Goal: Information Seeking & Learning: Learn about a topic

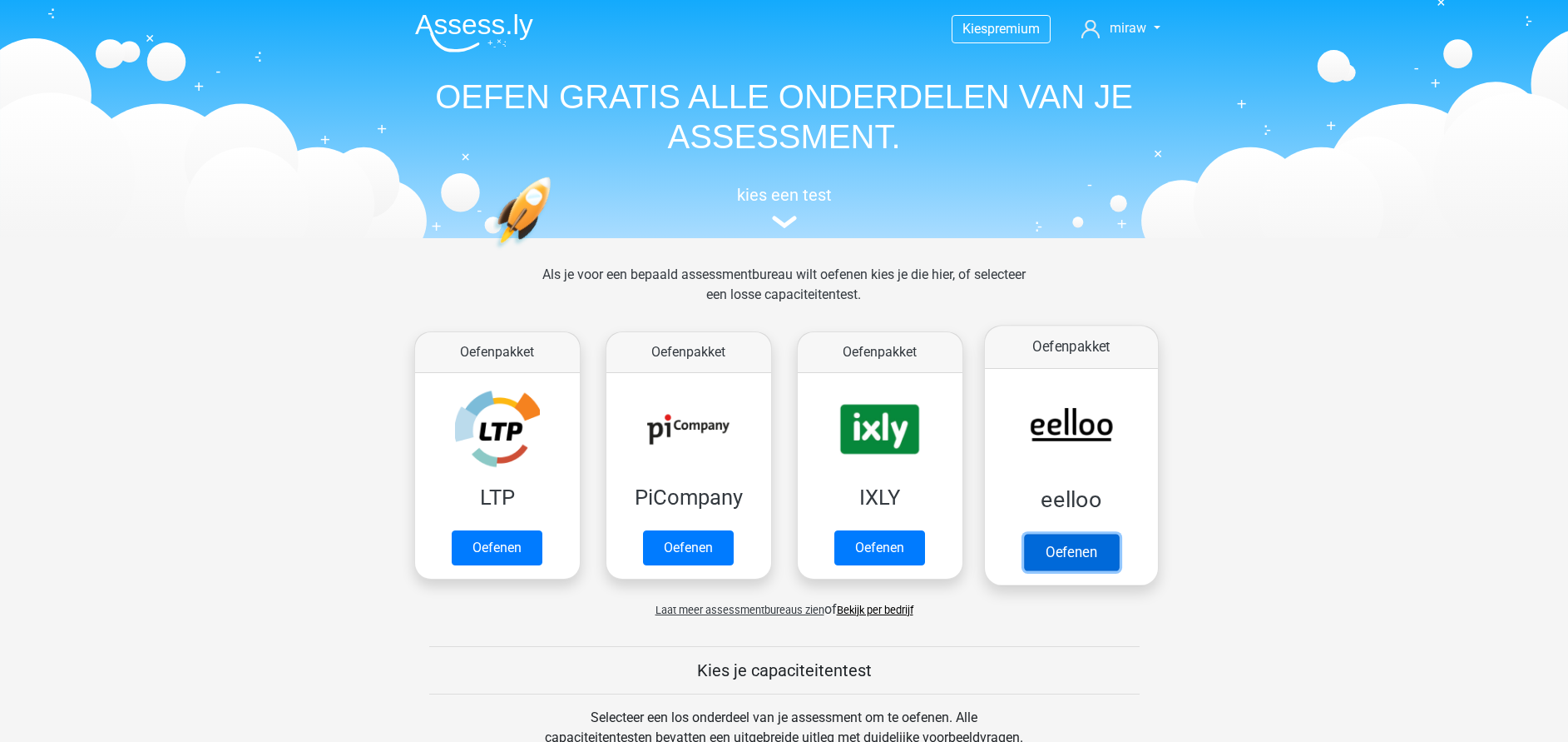
click at [1088, 548] on link "Oefenen" at bounding box center [1071, 552] width 95 height 37
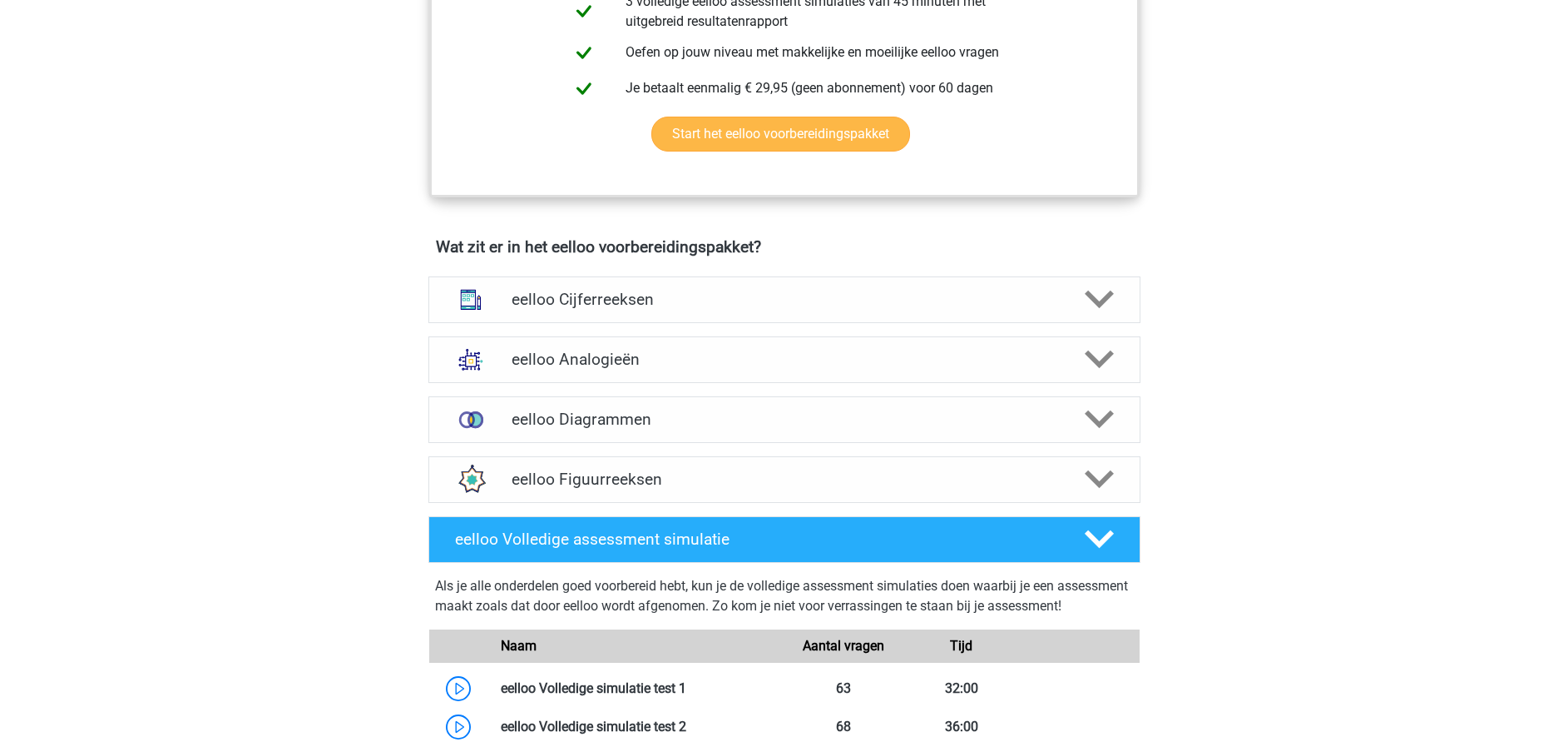
scroll to position [999, 0]
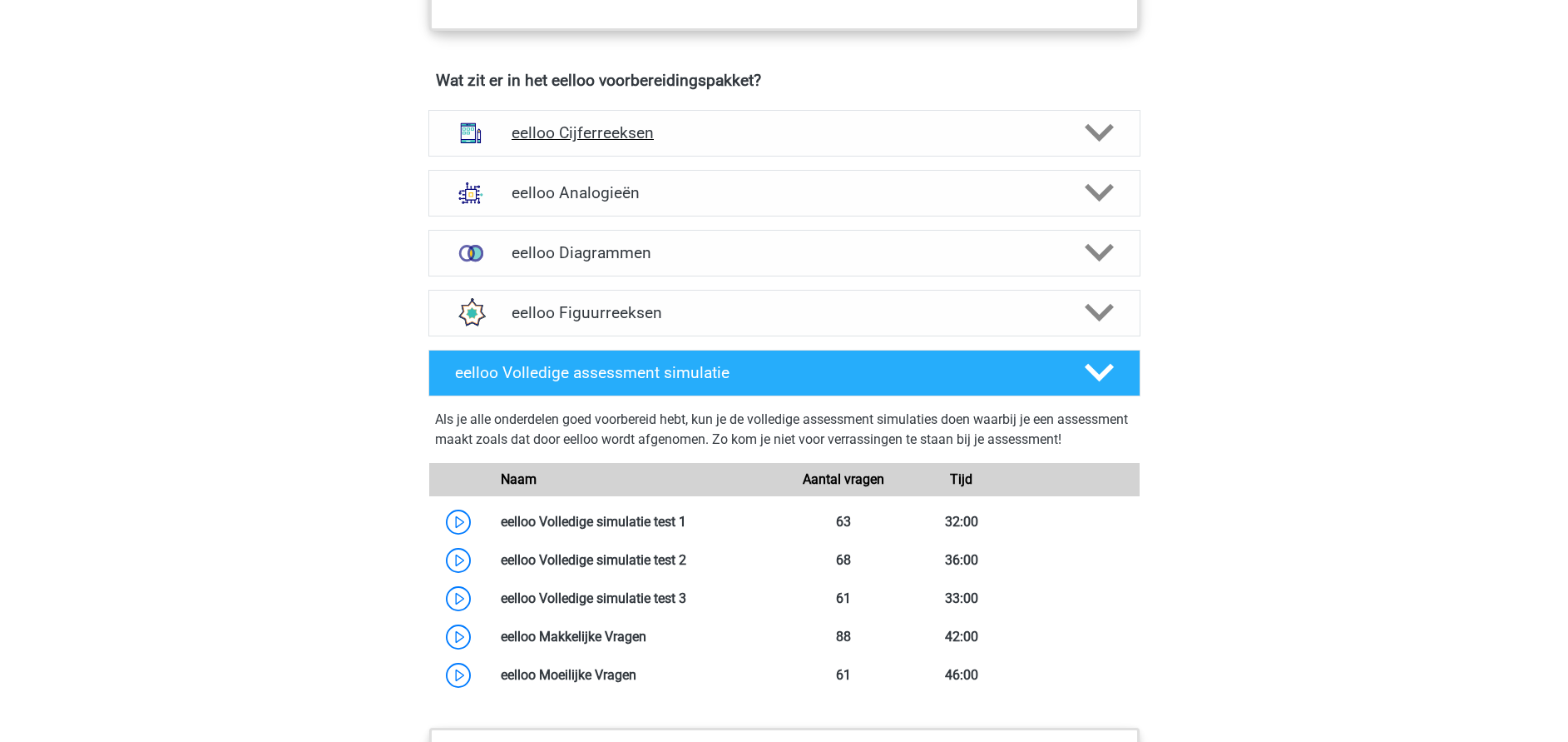
click at [585, 142] on h4 "eelloo Cijferreeksen" at bounding box center [784, 133] width 545 height 19
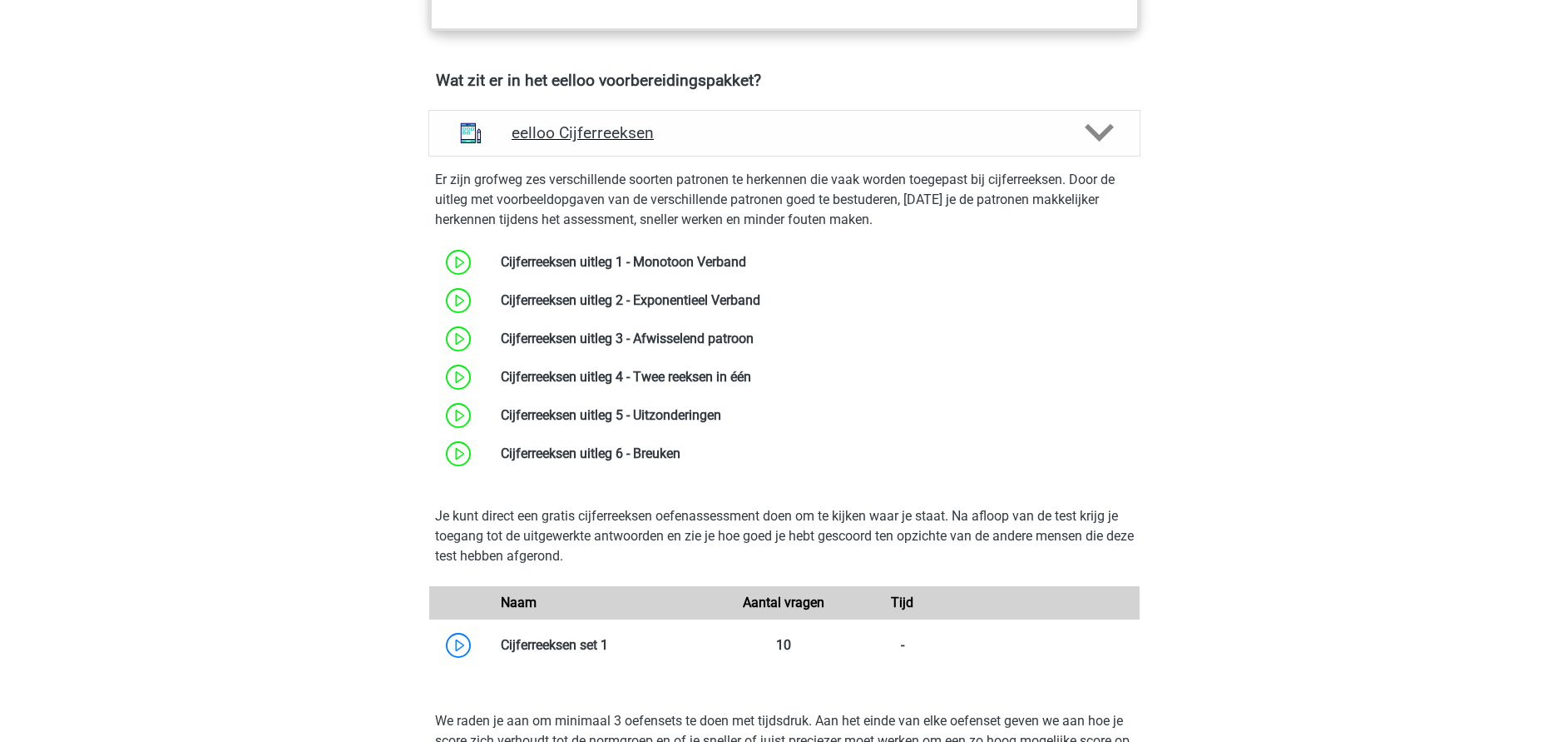
click at [1097, 139] on icon at bounding box center [1099, 133] width 29 height 29
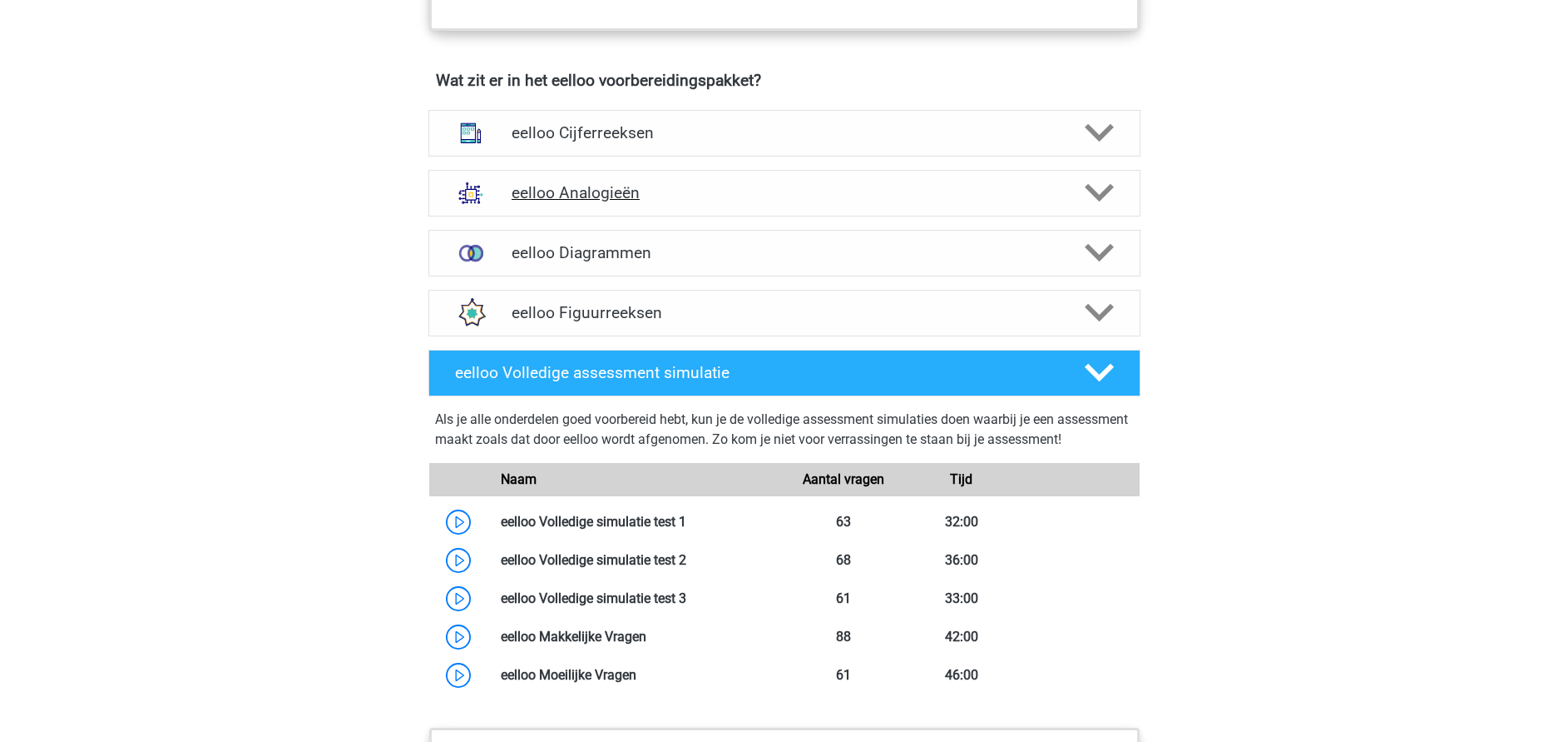
click at [604, 203] on h4 "eelloo Analogieën" at bounding box center [784, 192] width 545 height 19
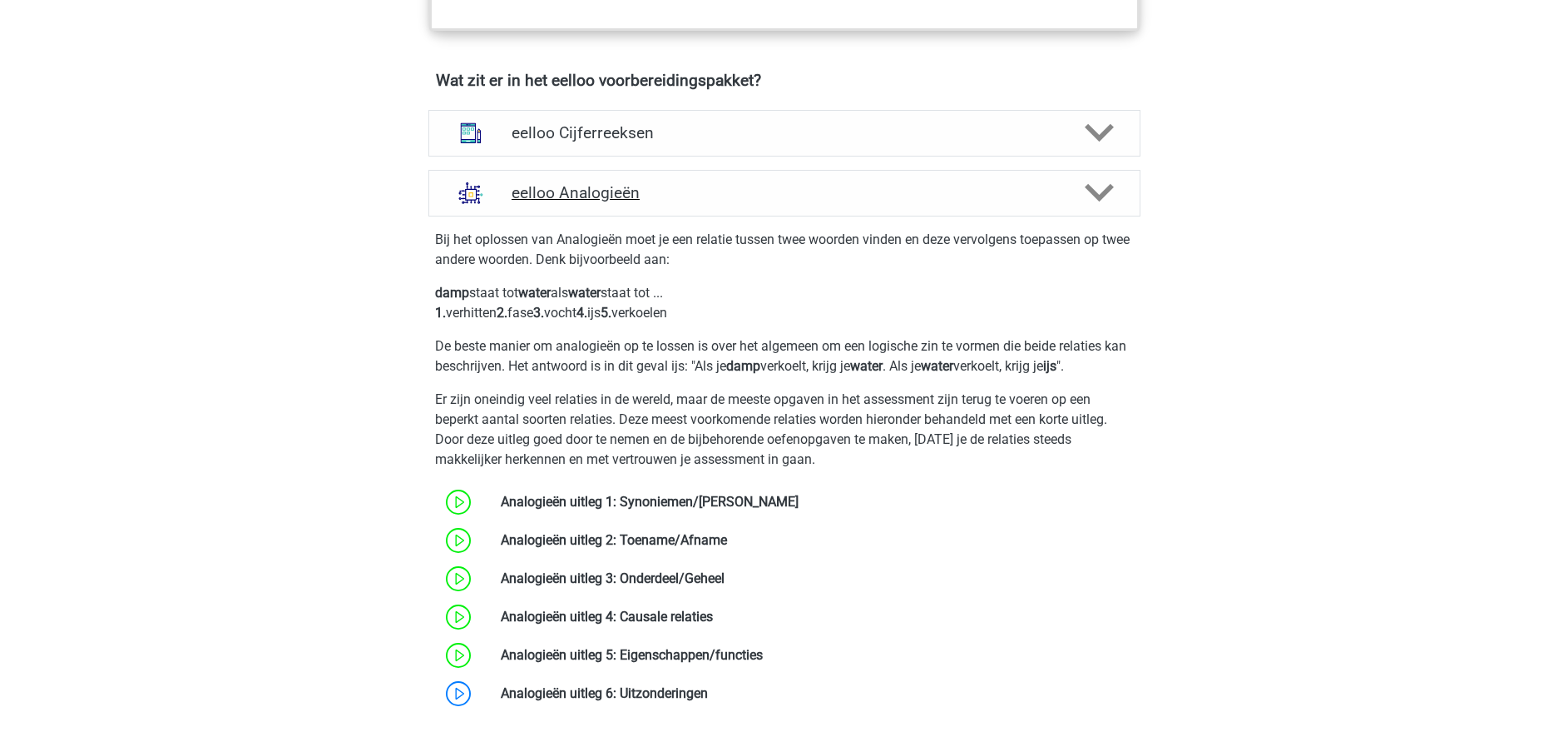
click at [1099, 208] on icon at bounding box center [1099, 192] width 29 height 29
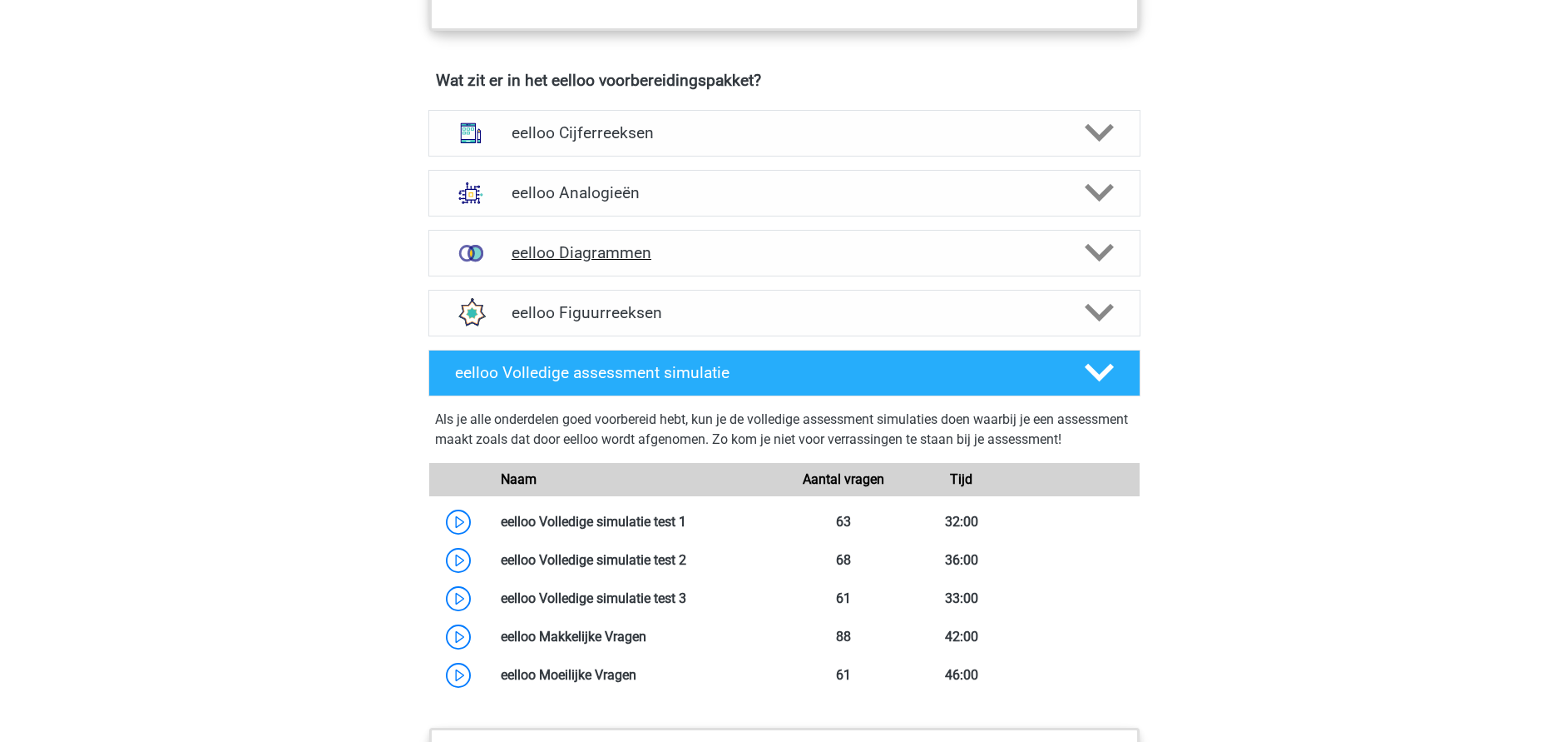
click at [1097, 267] on icon at bounding box center [1099, 252] width 29 height 29
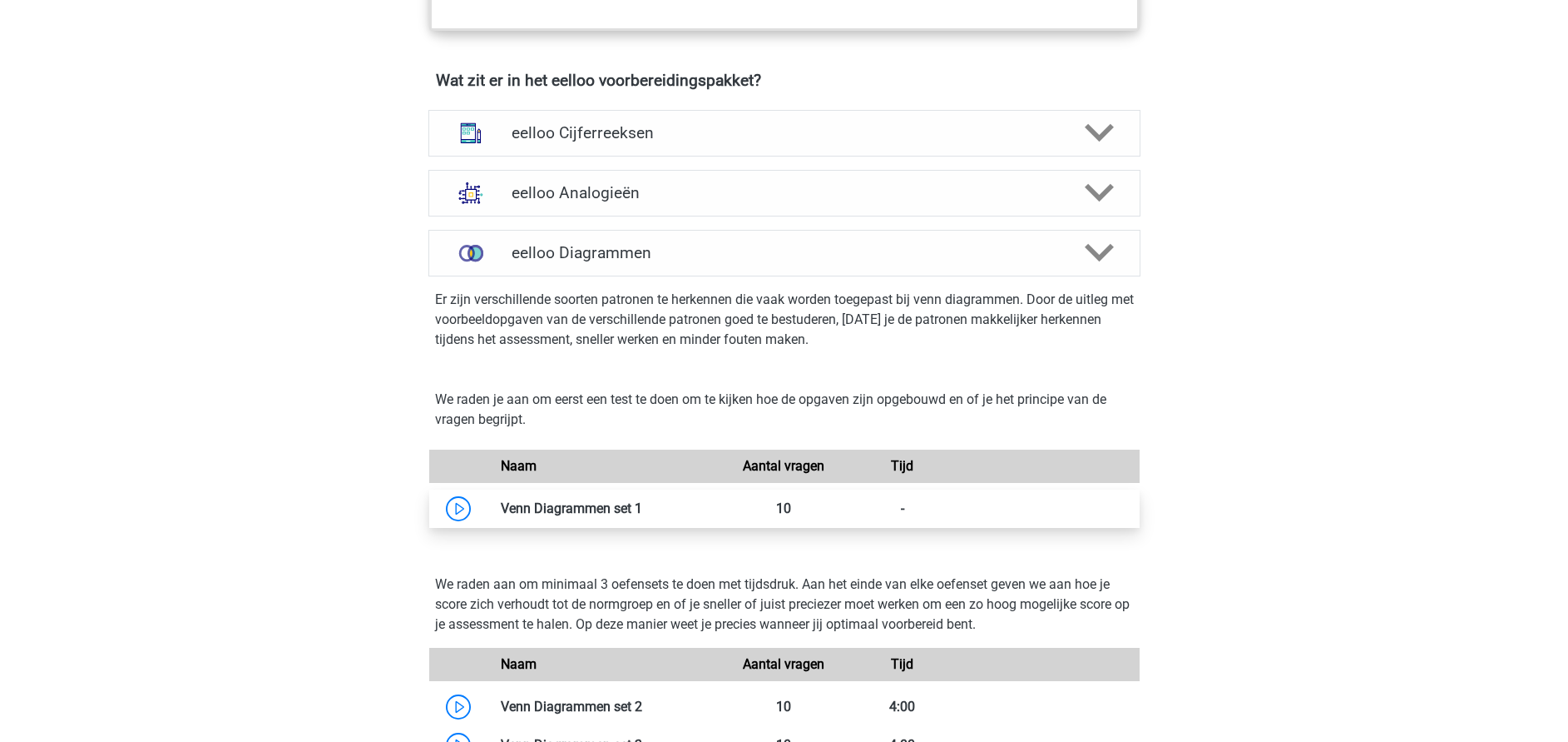
click at [642, 516] on link at bounding box center [642, 508] width 0 height 16
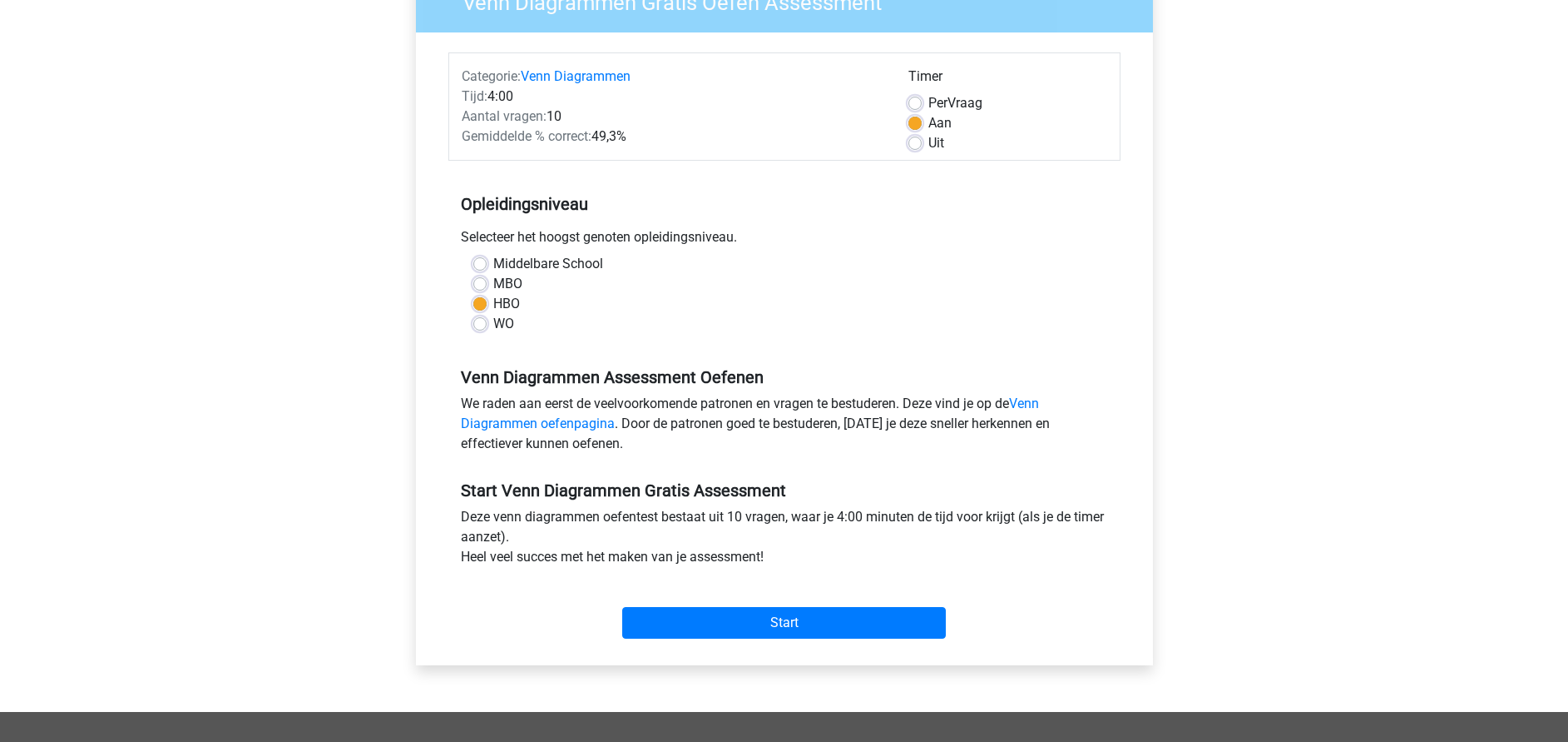
scroll to position [250, 0]
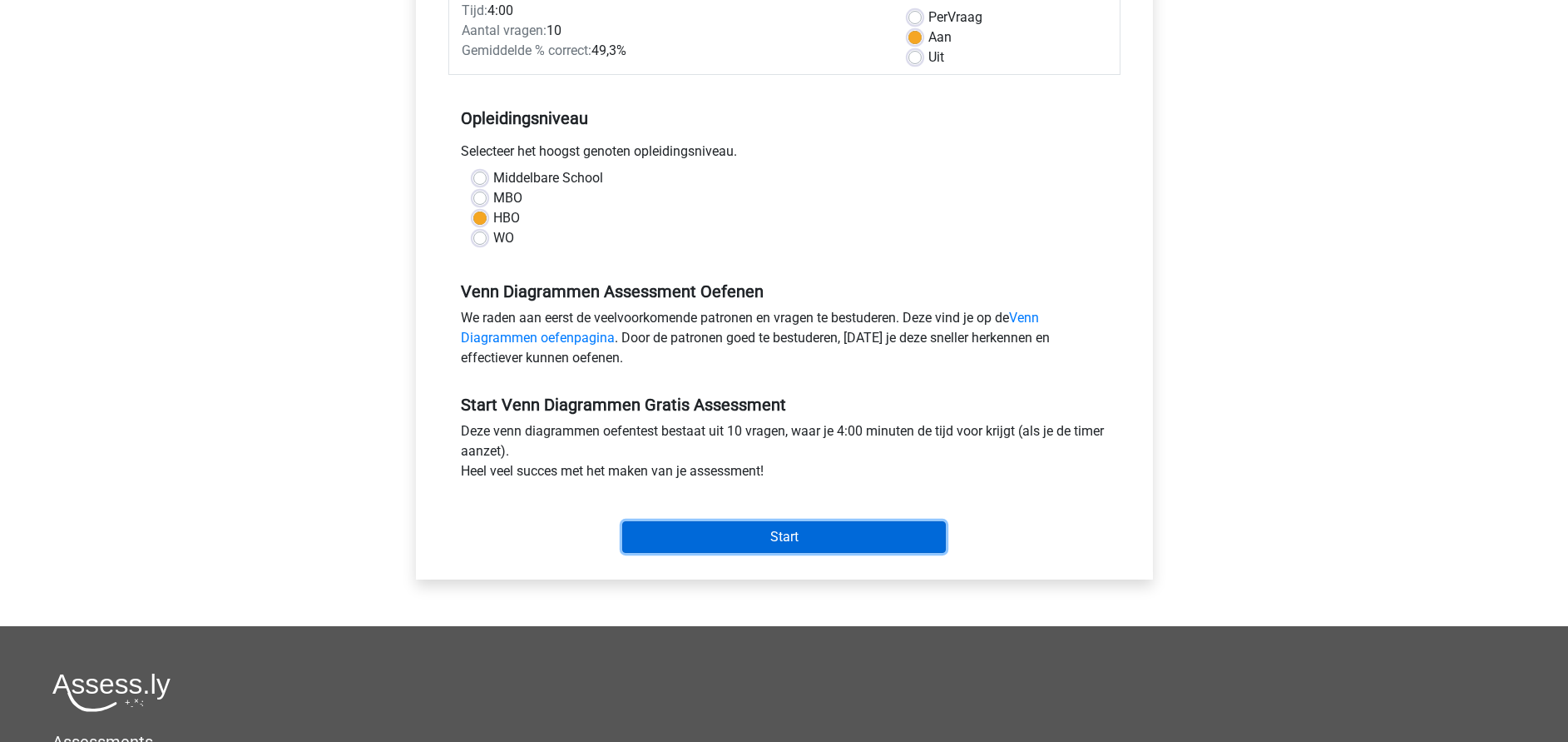
click at [811, 547] on input "Start" at bounding box center [784, 537] width 323 height 32
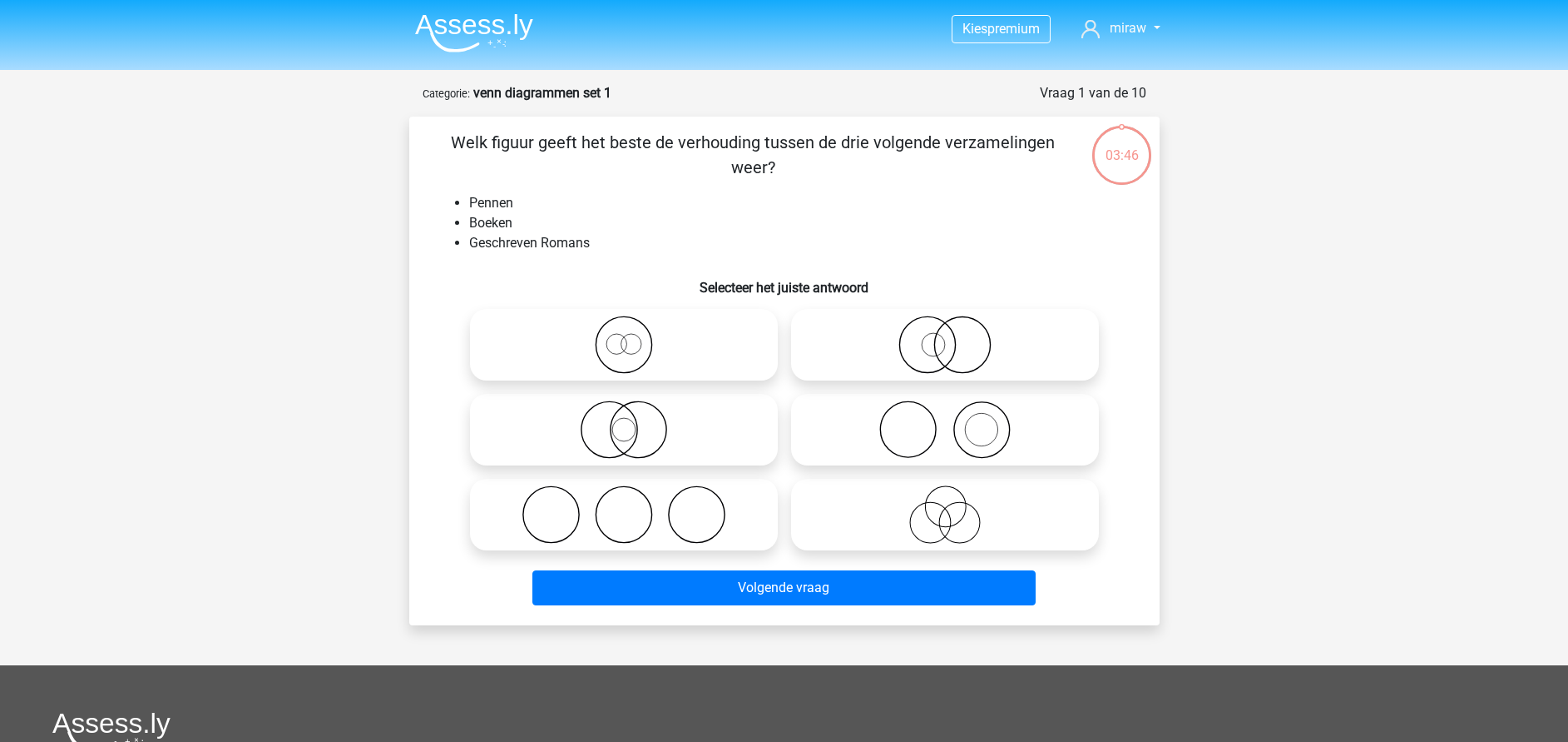
click at [958, 426] on icon at bounding box center [945, 429] width 295 height 58
click at [956, 421] on input "radio" at bounding box center [950, 415] width 11 height 11
radio input "true"
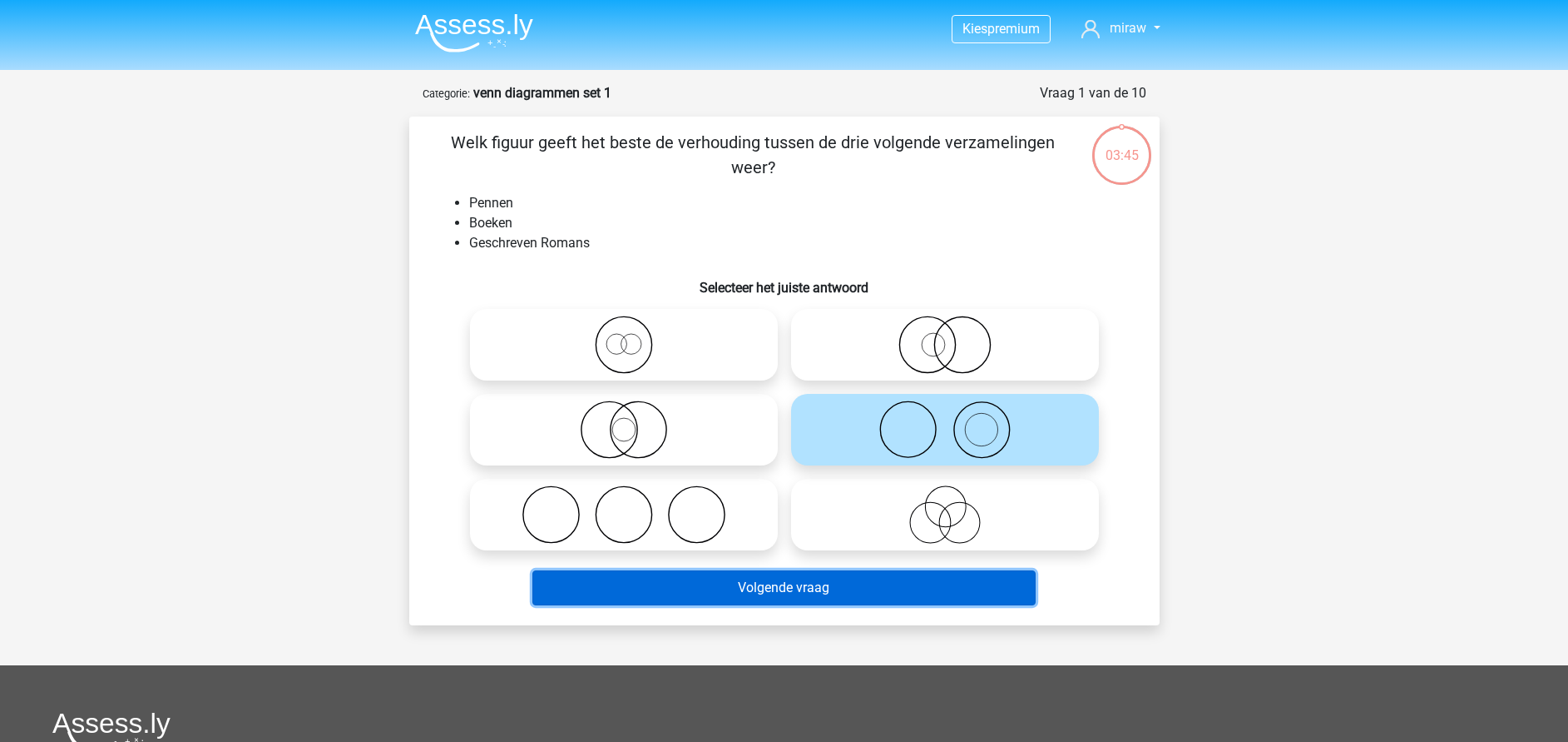
click at [881, 585] on button "Volgende vraag" at bounding box center [784, 588] width 503 height 35
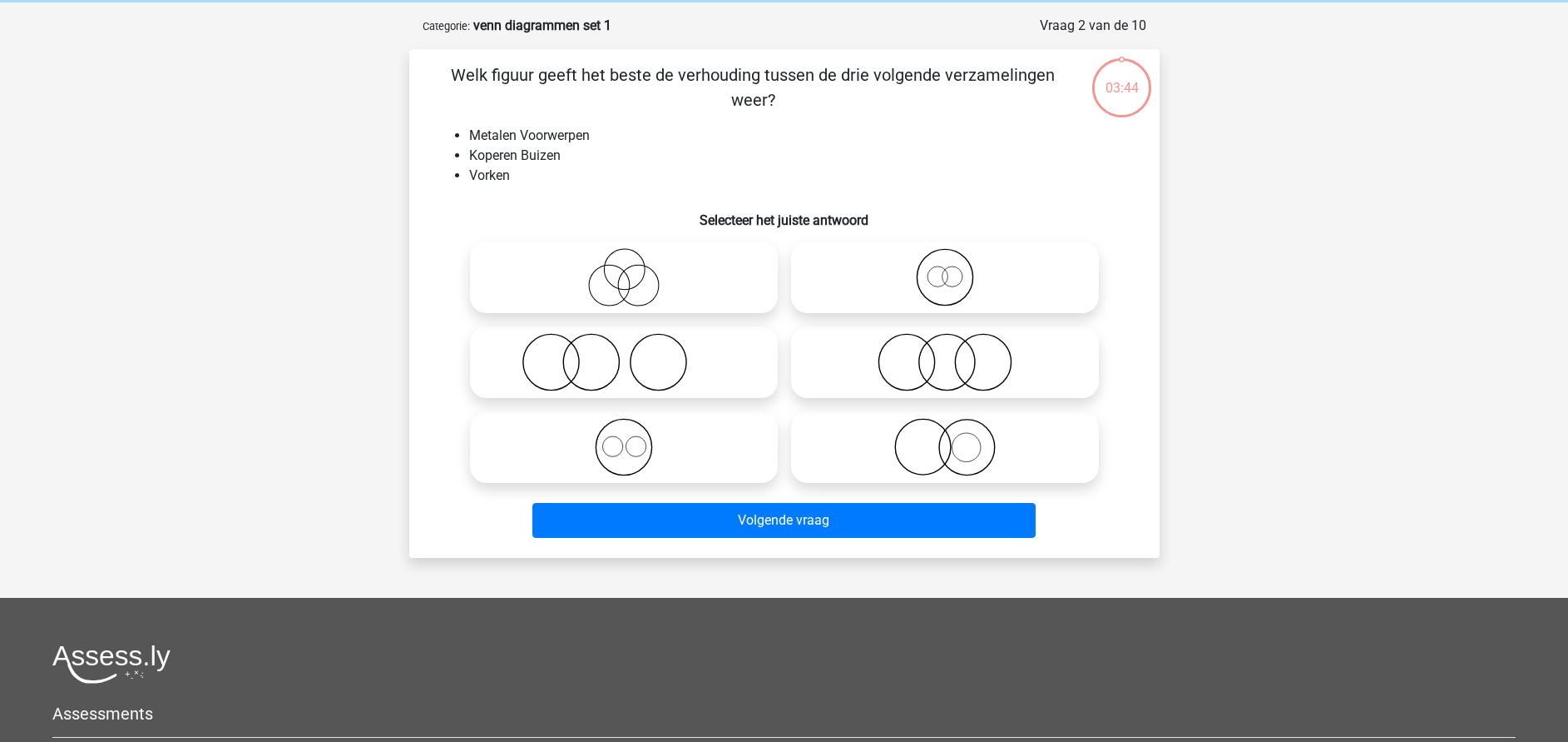
scroll to position [83, 0]
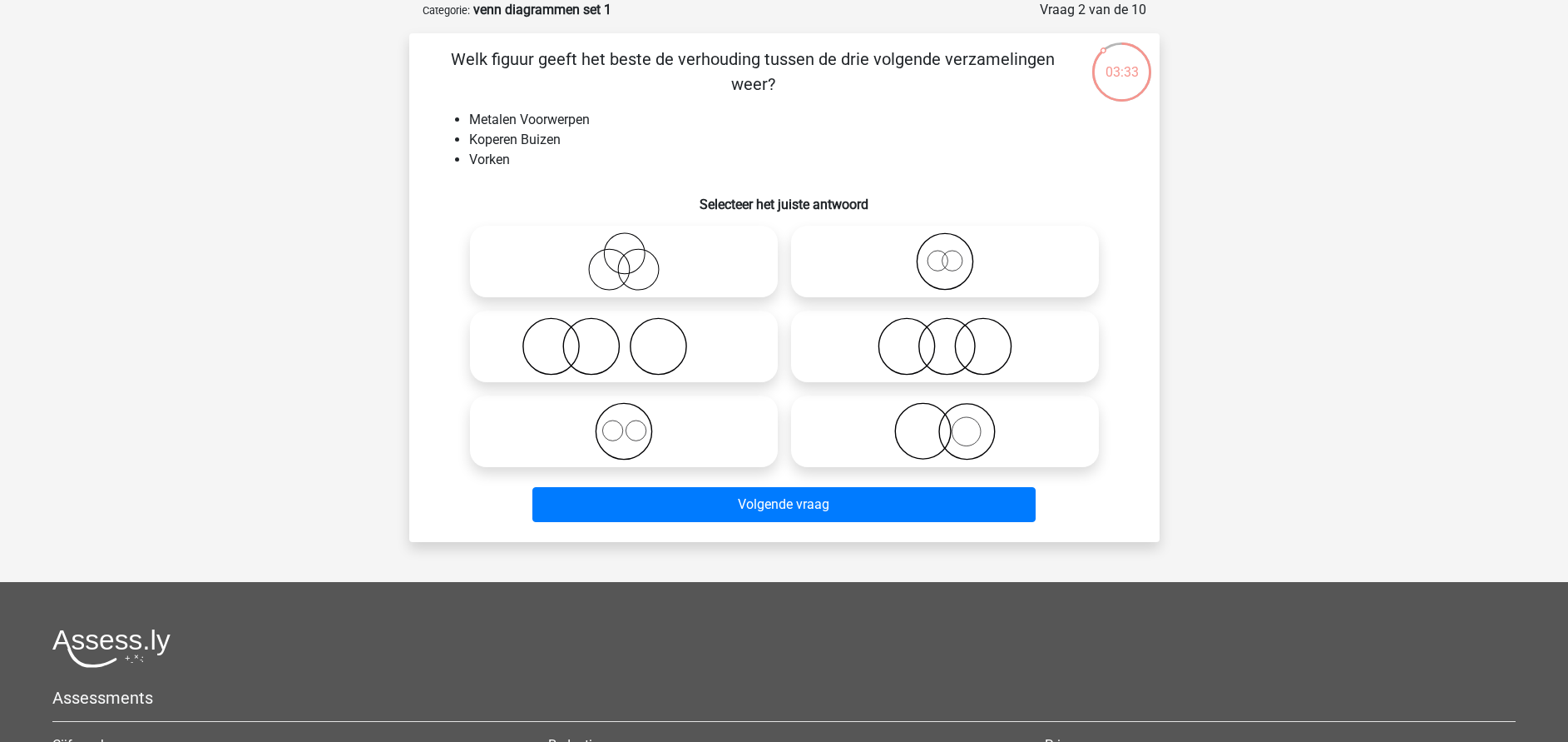
click at [628, 441] on icon at bounding box center [624, 431] width 295 height 58
click at [628, 423] on input "radio" at bounding box center [629, 417] width 11 height 11
radio input "true"
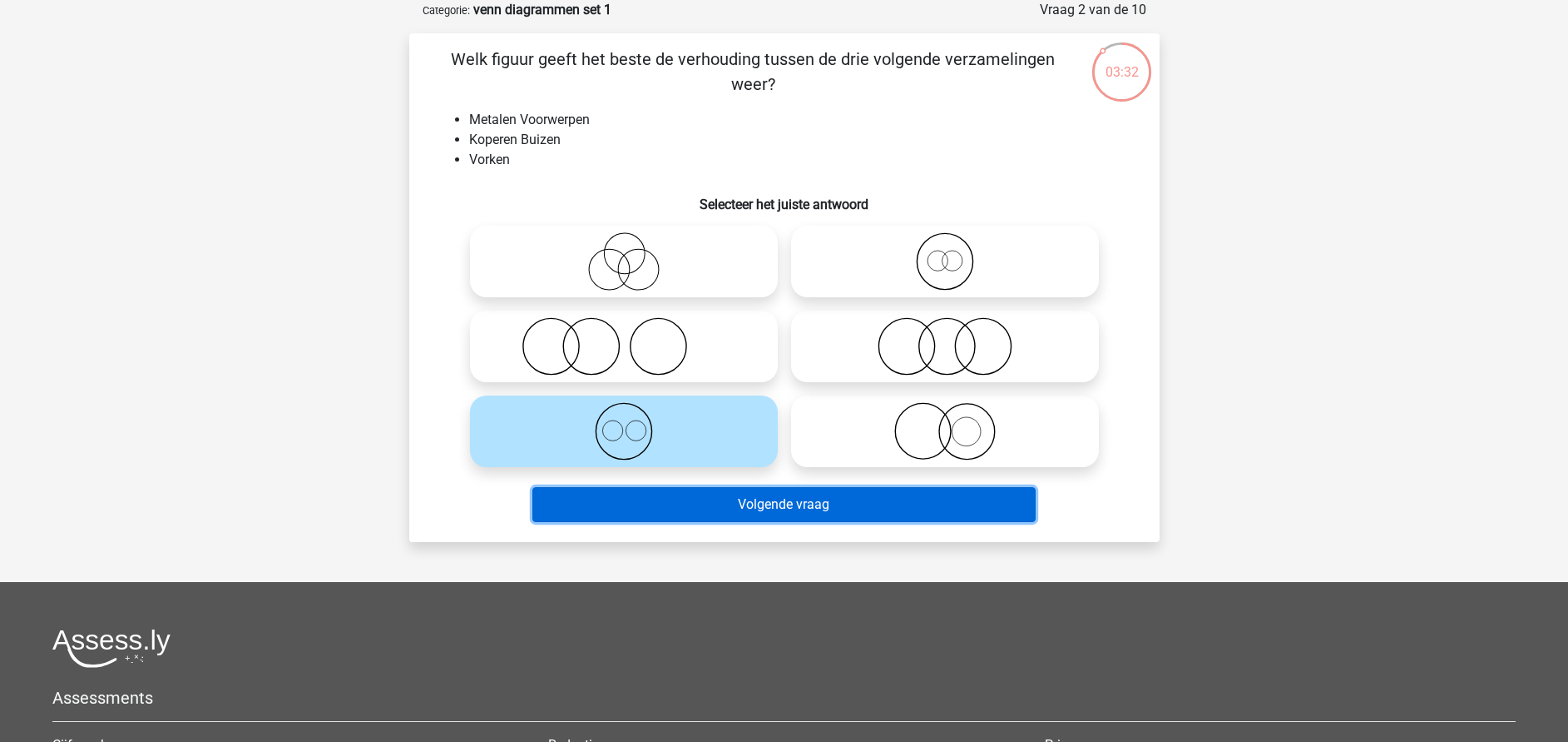
click at [776, 508] on button "Volgende vraag" at bounding box center [784, 505] width 503 height 35
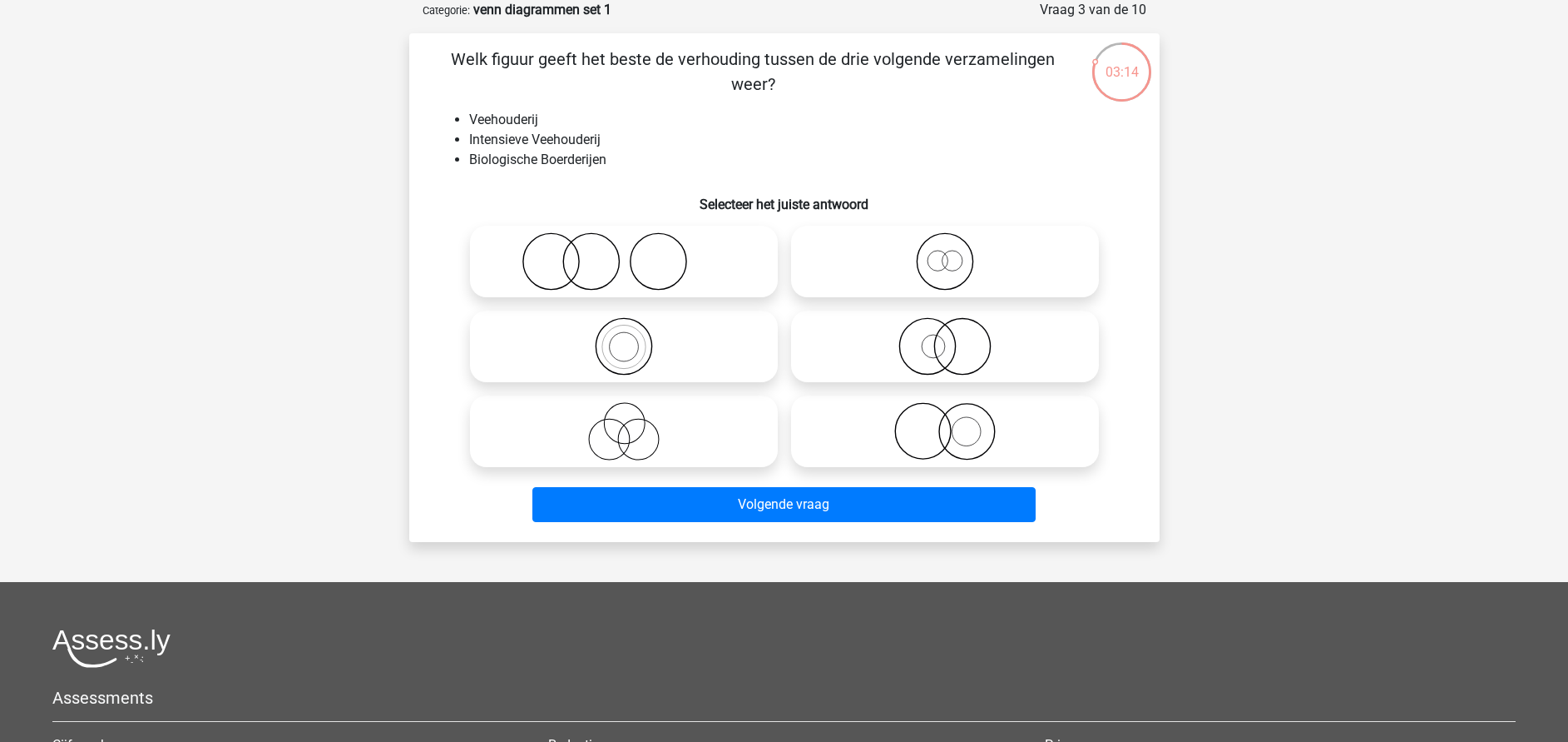
click at [939, 351] on icon at bounding box center [945, 345] width 295 height 58
click at [945, 338] on input "radio" at bounding box center [950, 332] width 11 height 11
radio input "true"
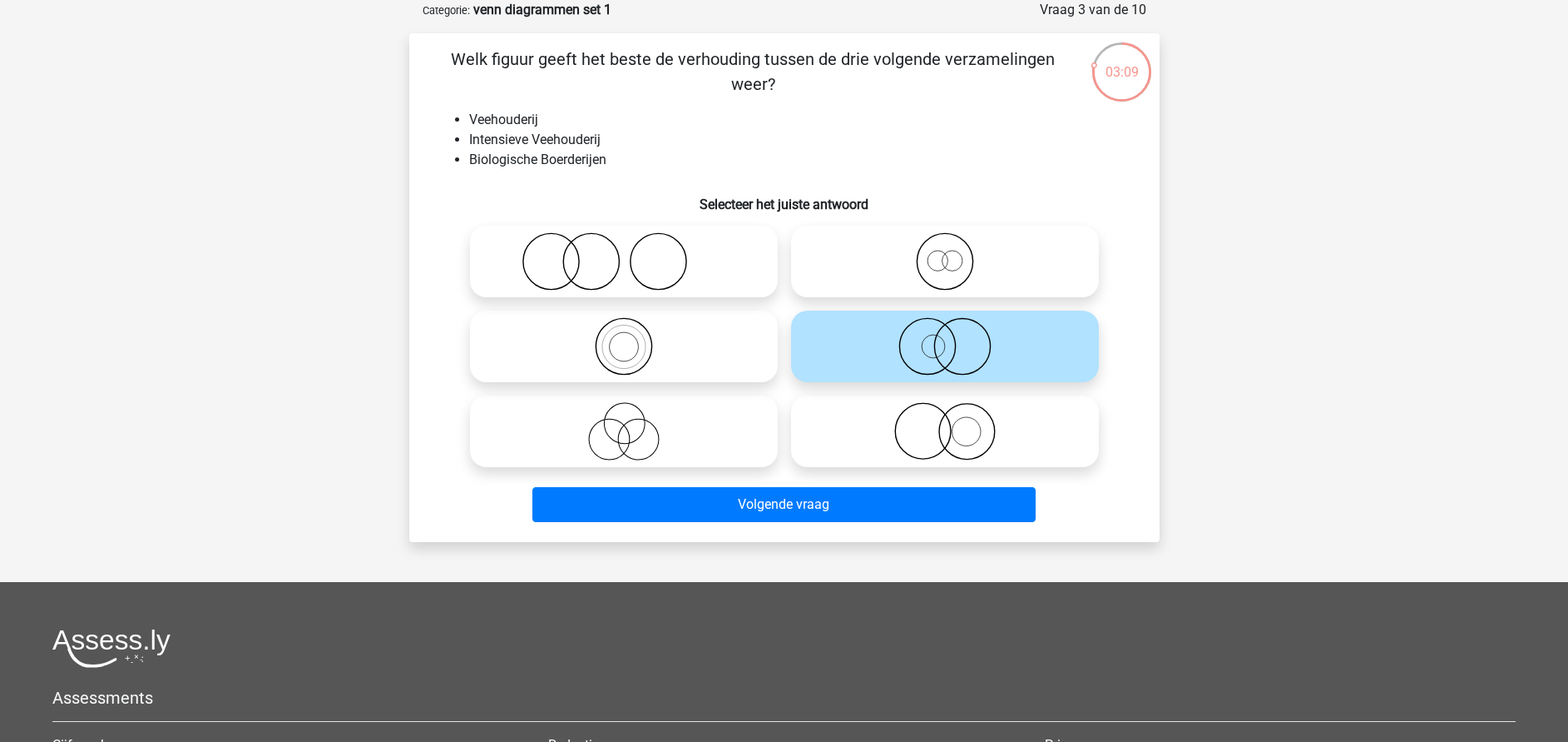
click at [931, 439] on icon at bounding box center [945, 431] width 295 height 58
click at [945, 423] on input "radio" at bounding box center [950, 417] width 11 height 11
radio input "true"
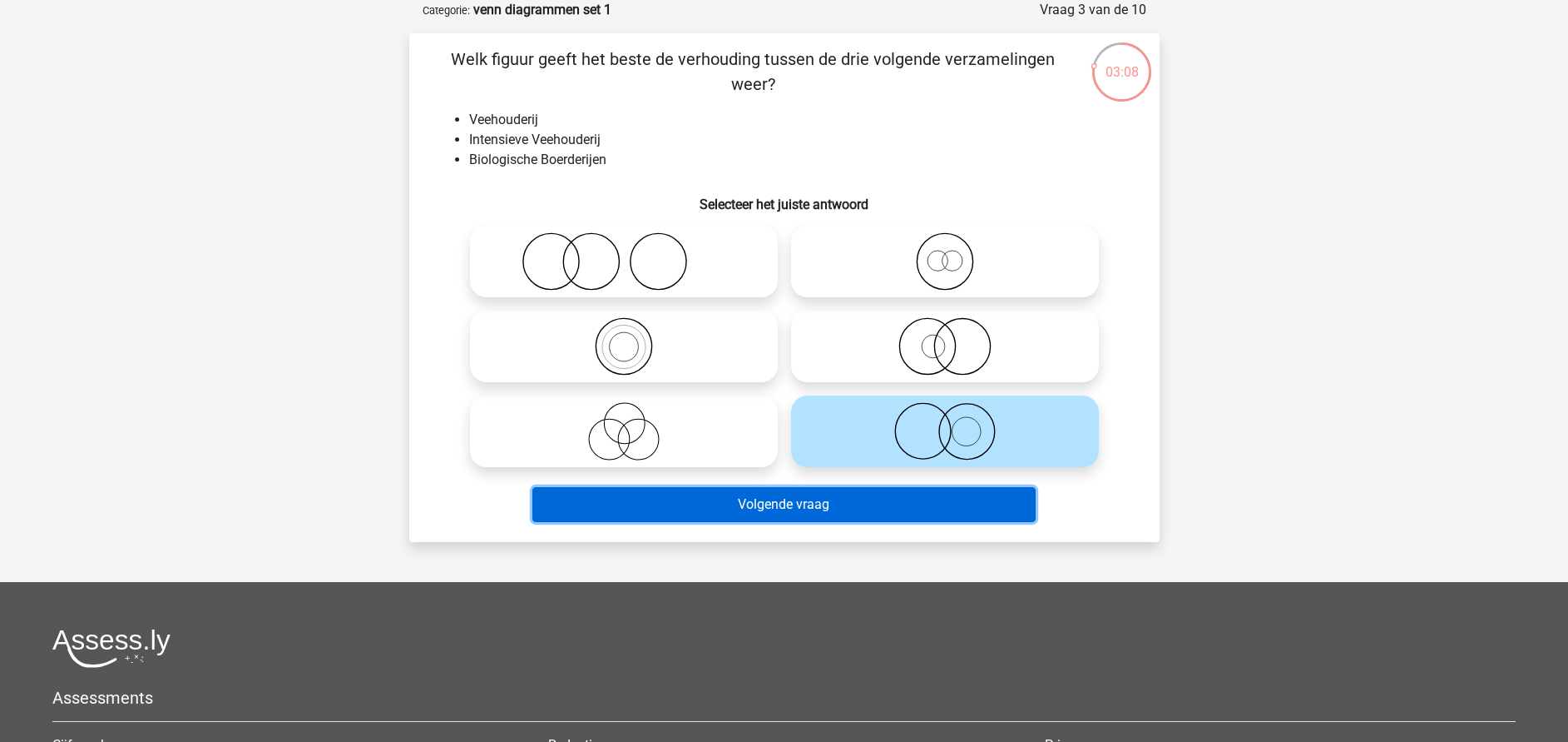
click at [854, 498] on button "Volgende vraag" at bounding box center [784, 505] width 503 height 35
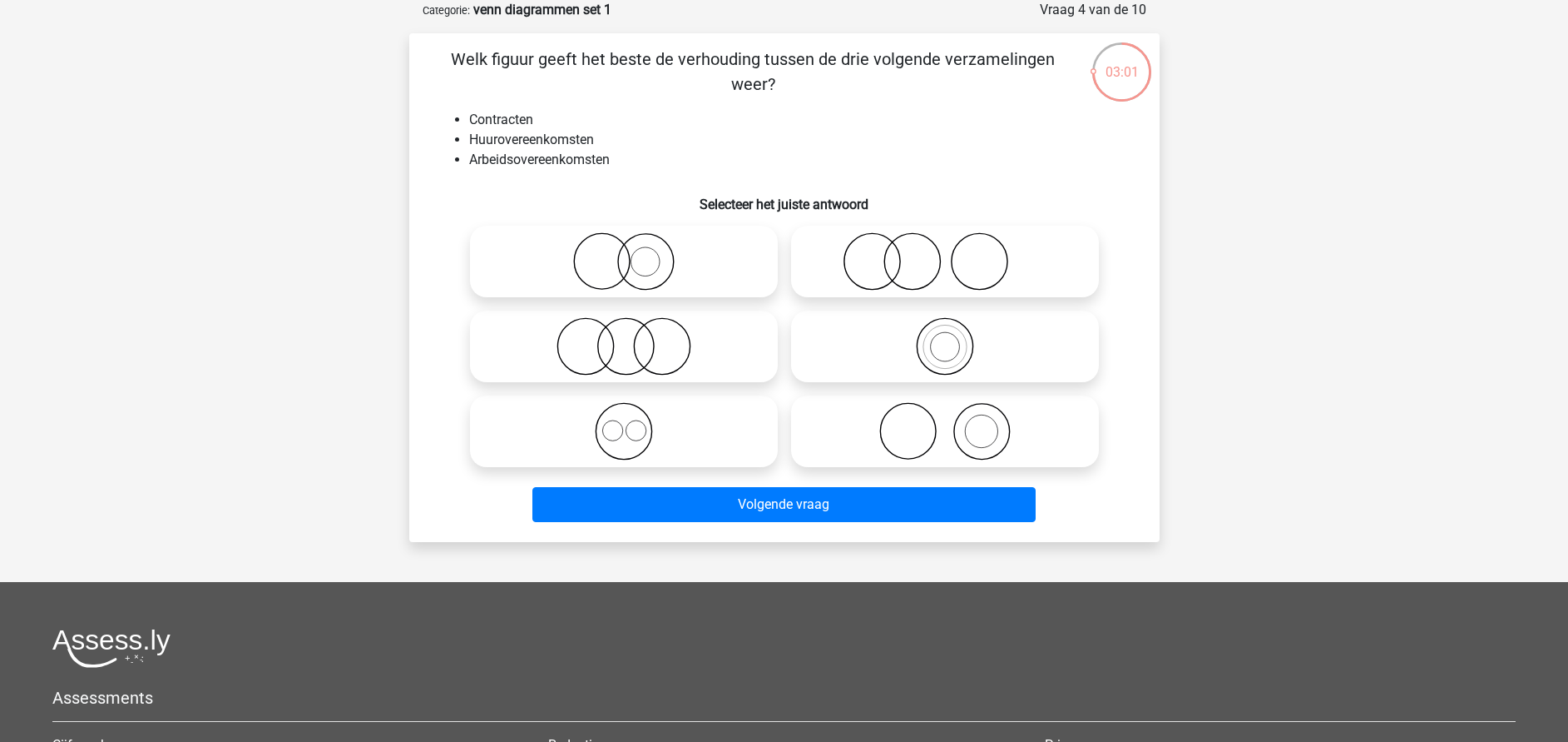
click at [616, 436] on icon at bounding box center [624, 431] width 295 height 58
click at [624, 423] on input "radio" at bounding box center [629, 417] width 11 height 11
radio input "true"
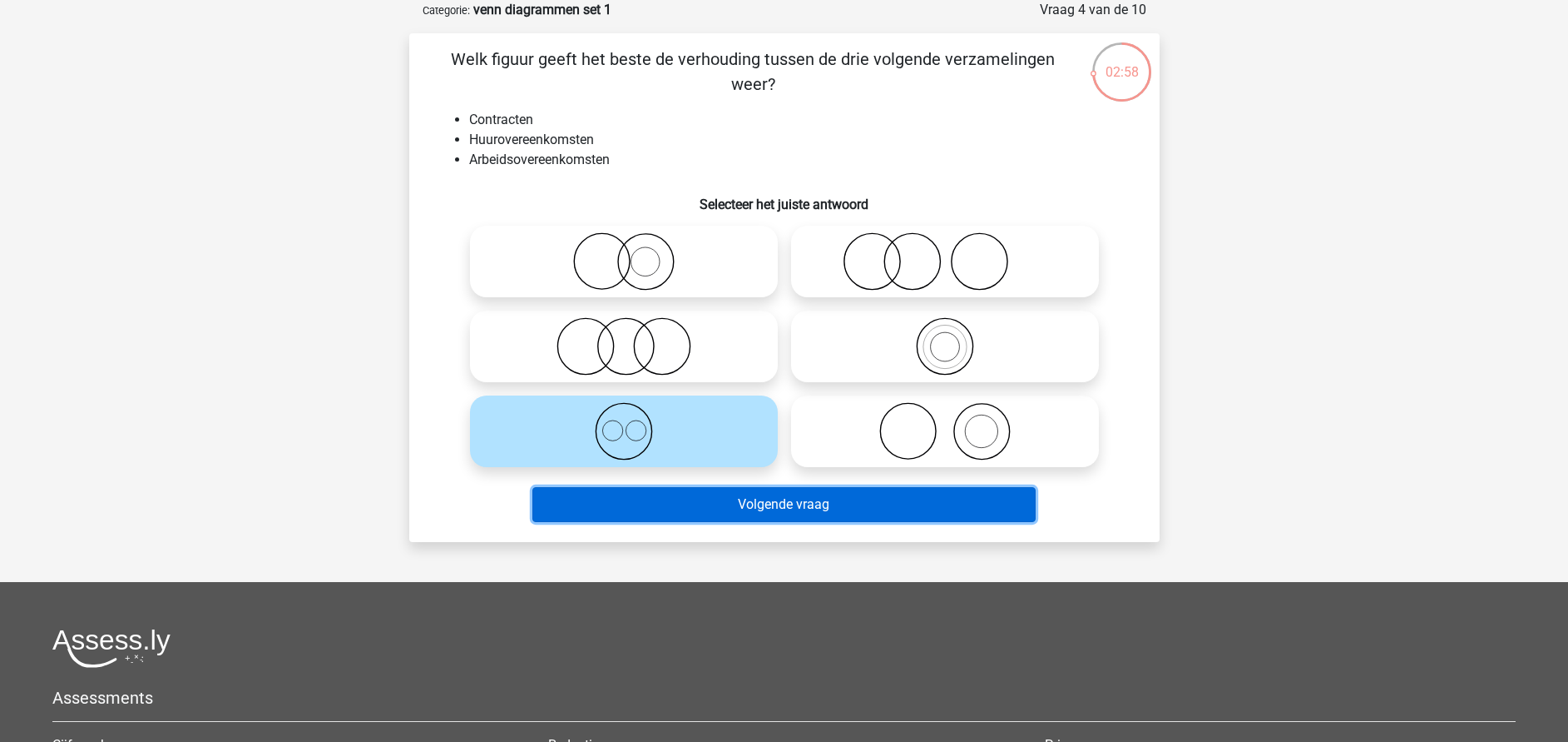
click at [716, 502] on button "Volgende vraag" at bounding box center [784, 505] width 503 height 35
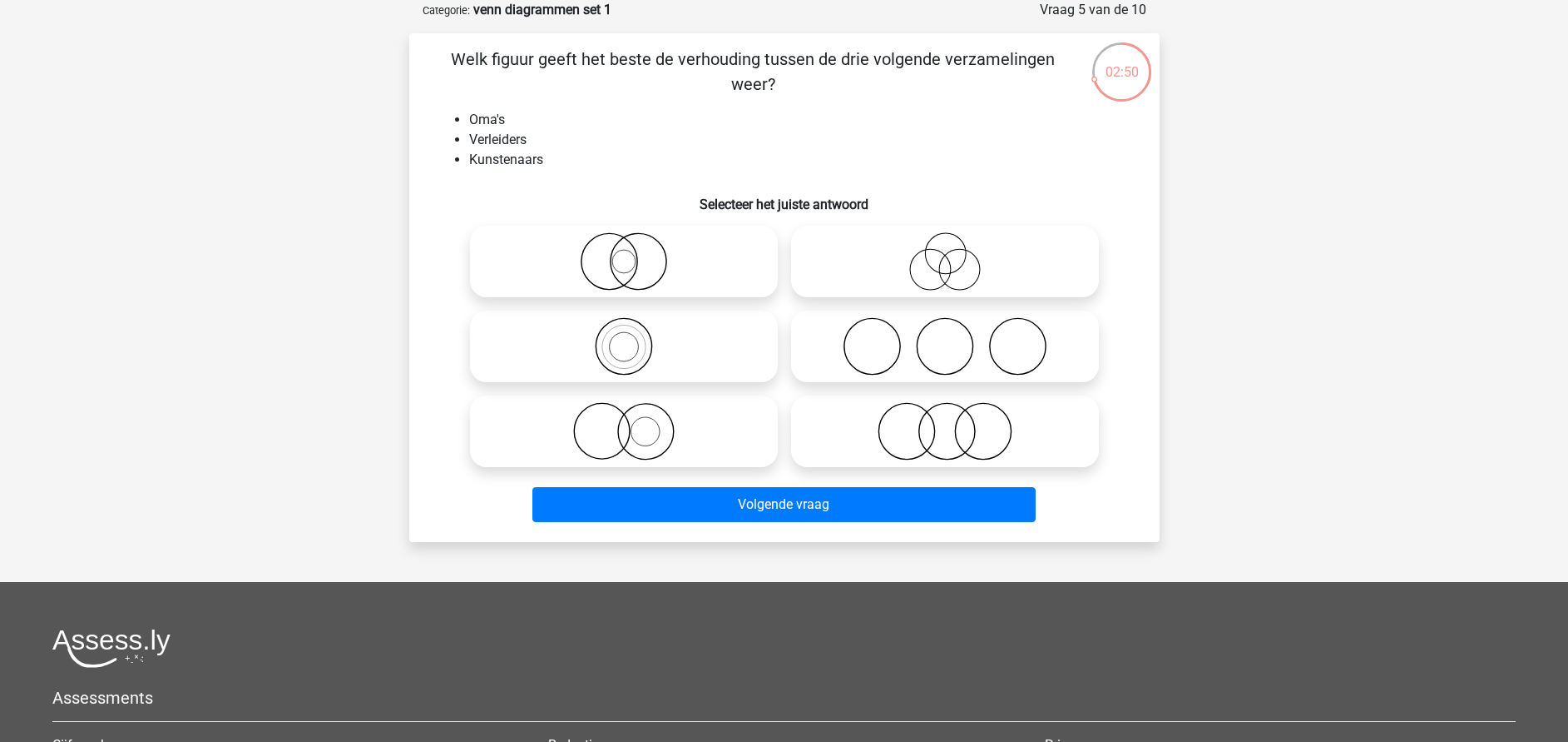
click at [914, 434] on icon at bounding box center [945, 431] width 295 height 58
click at [945, 423] on input "radio" at bounding box center [950, 417] width 11 height 11
radio input "true"
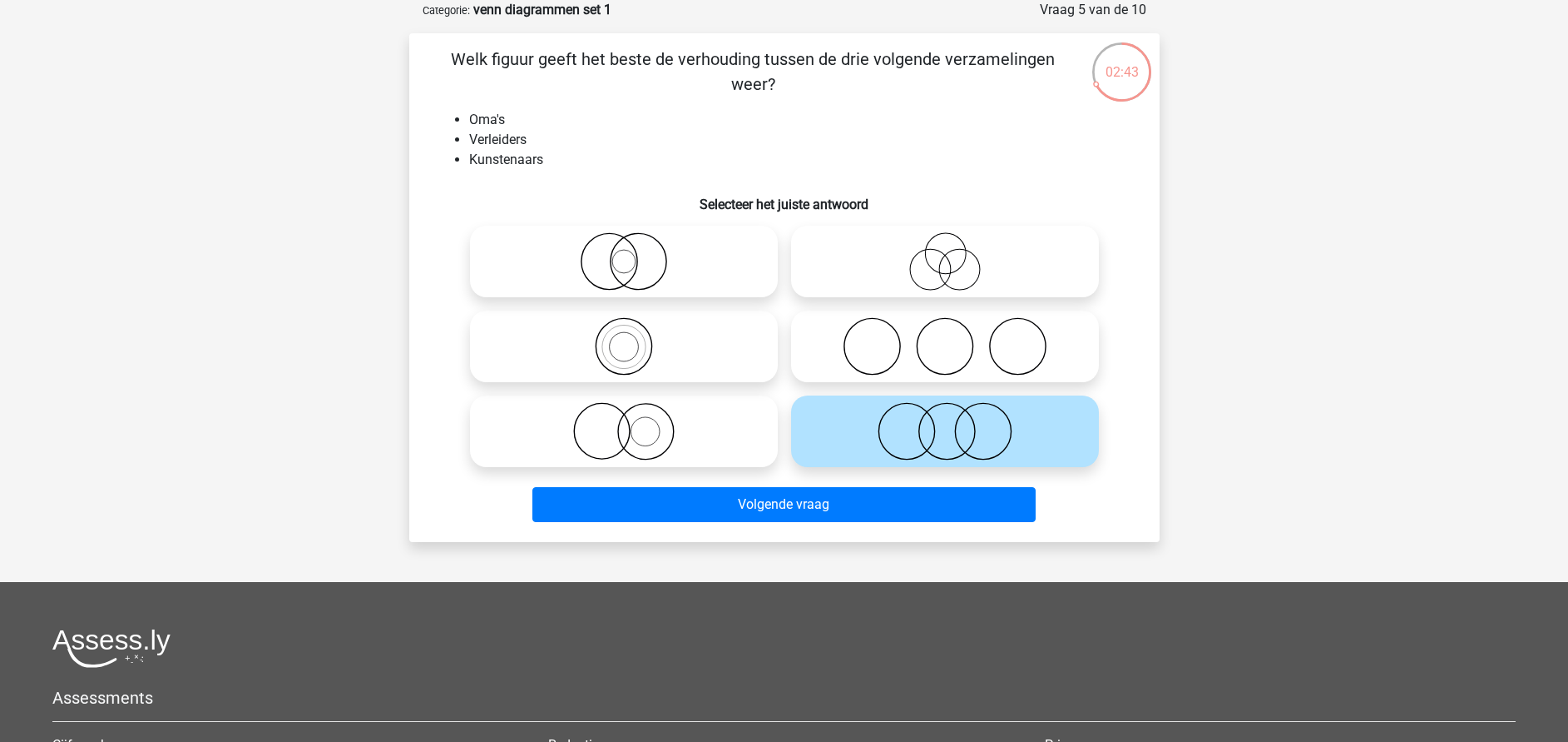
click at [904, 364] on icon at bounding box center [945, 345] width 295 height 58
click at [945, 338] on input "radio" at bounding box center [950, 332] width 11 height 11
radio input "true"
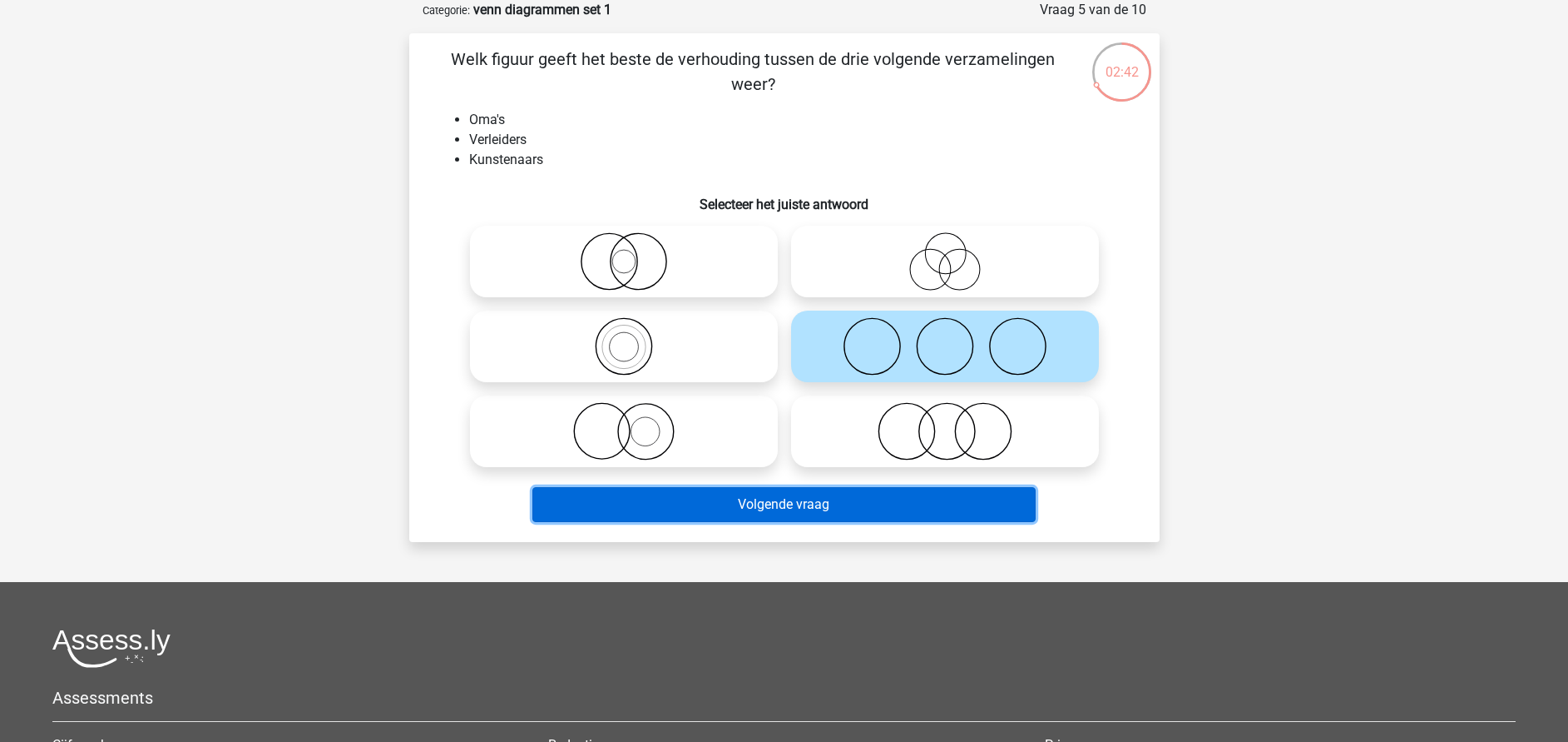
click at [799, 510] on button "Volgende vraag" at bounding box center [784, 505] width 503 height 35
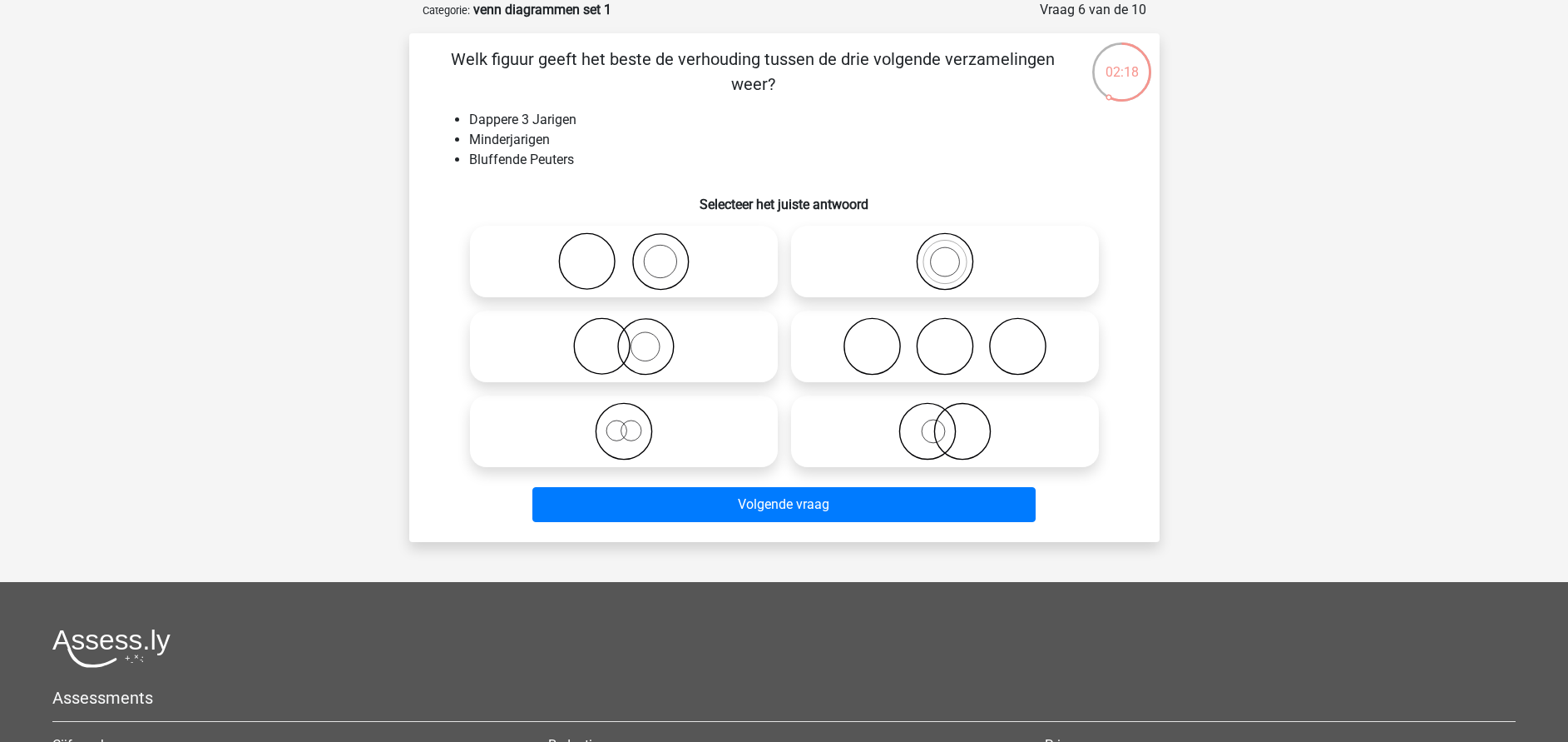
click at [922, 440] on icon at bounding box center [945, 431] width 295 height 58
click at [945, 423] on input "radio" at bounding box center [950, 417] width 11 height 11
radio input "true"
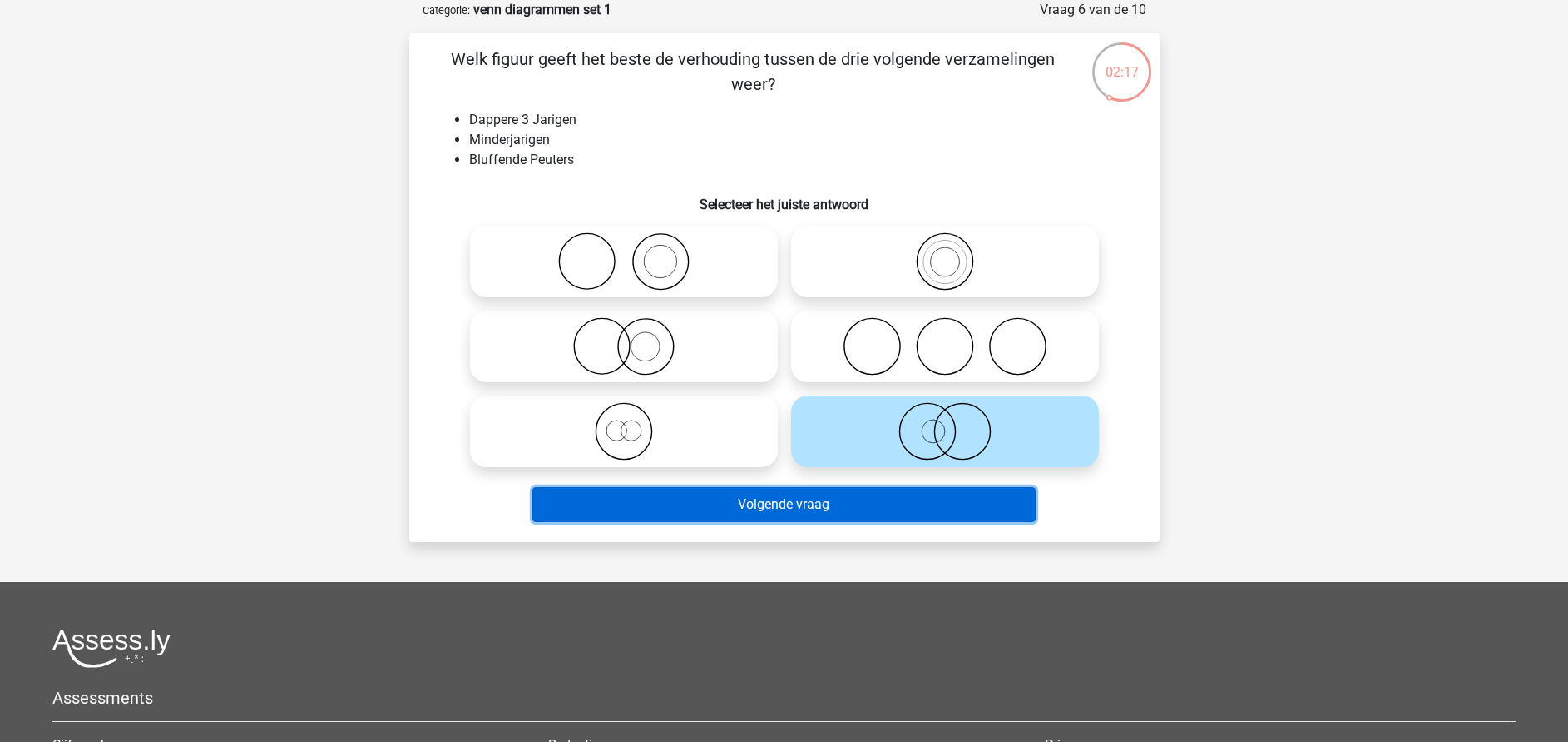
click at [870, 498] on button "Volgende vraag" at bounding box center [784, 505] width 503 height 35
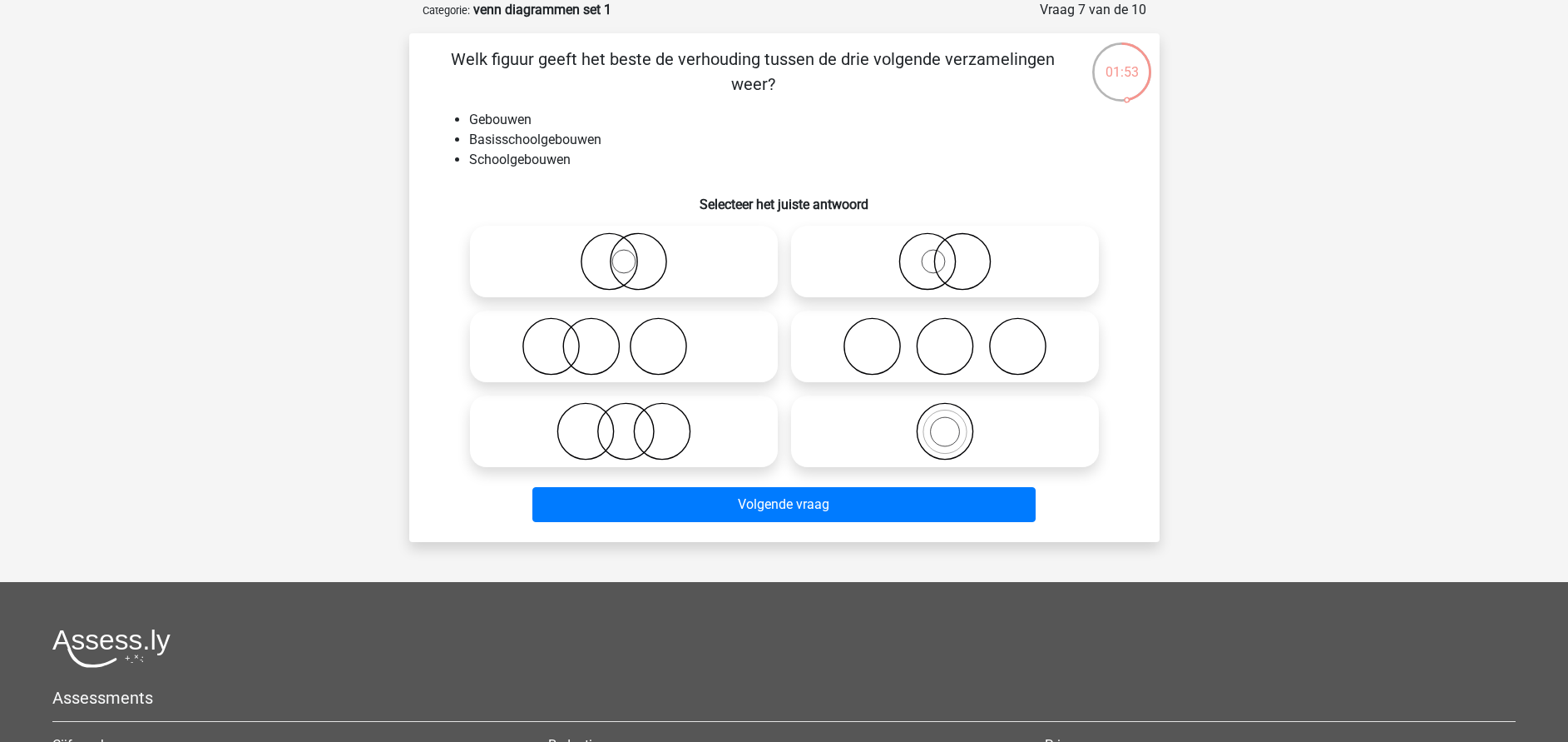
click at [927, 433] on icon at bounding box center [945, 431] width 295 height 58
click at [945, 423] on input "radio" at bounding box center [950, 417] width 11 height 11
radio input "true"
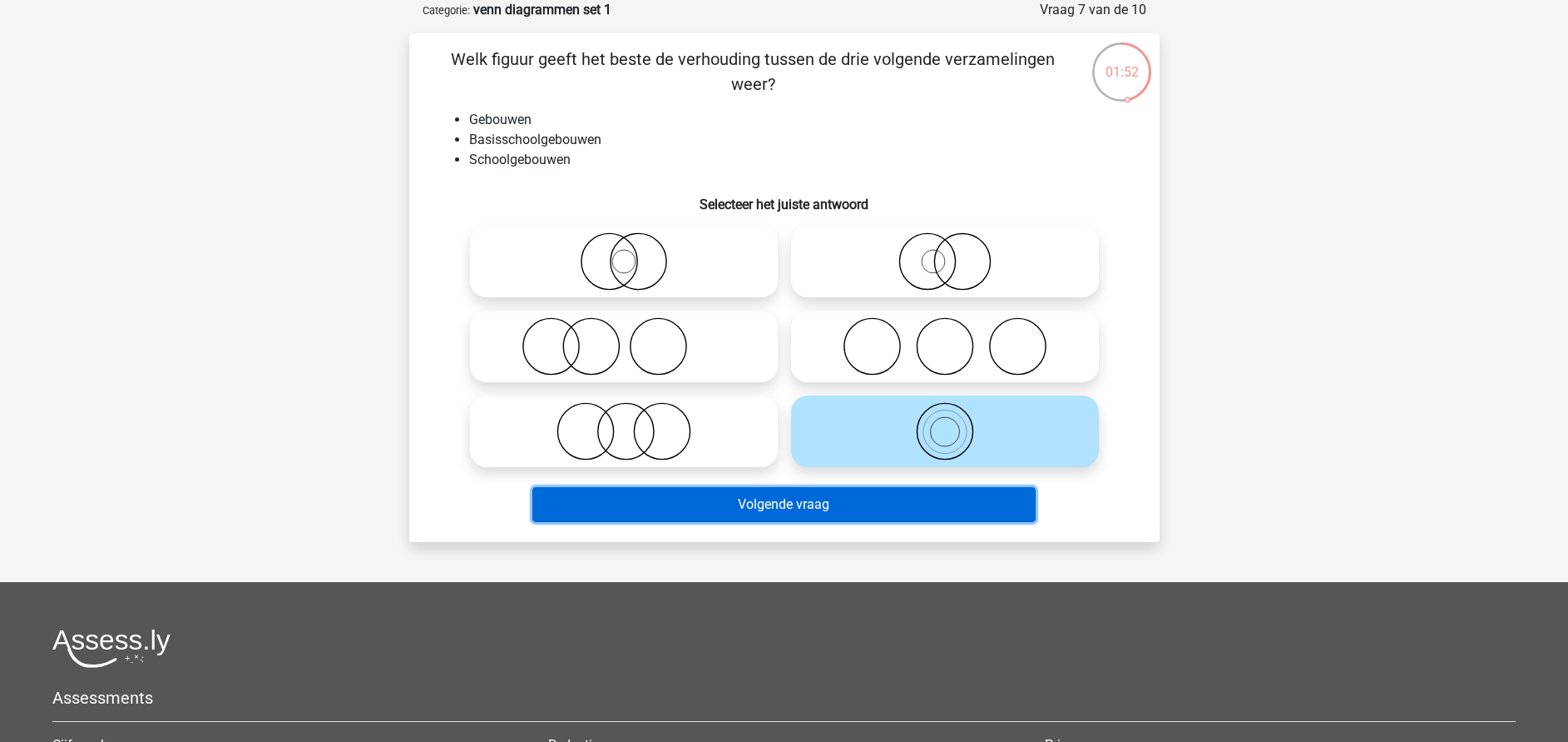
click at [881, 508] on button "Volgende vraag" at bounding box center [784, 505] width 503 height 35
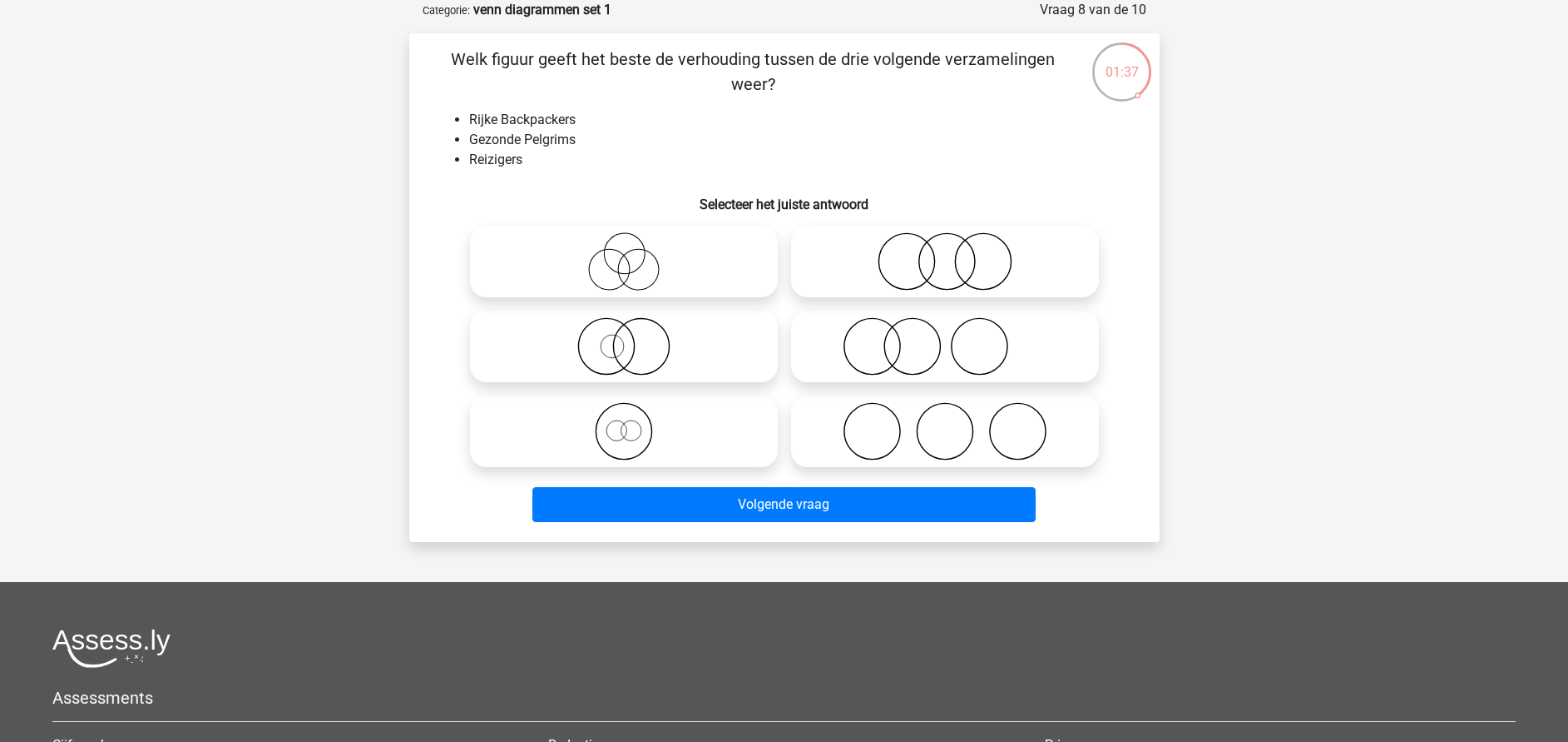
click at [626, 269] on icon at bounding box center [624, 260] width 295 height 58
click at [626, 253] on input "radio" at bounding box center [629, 247] width 11 height 11
radio input "true"
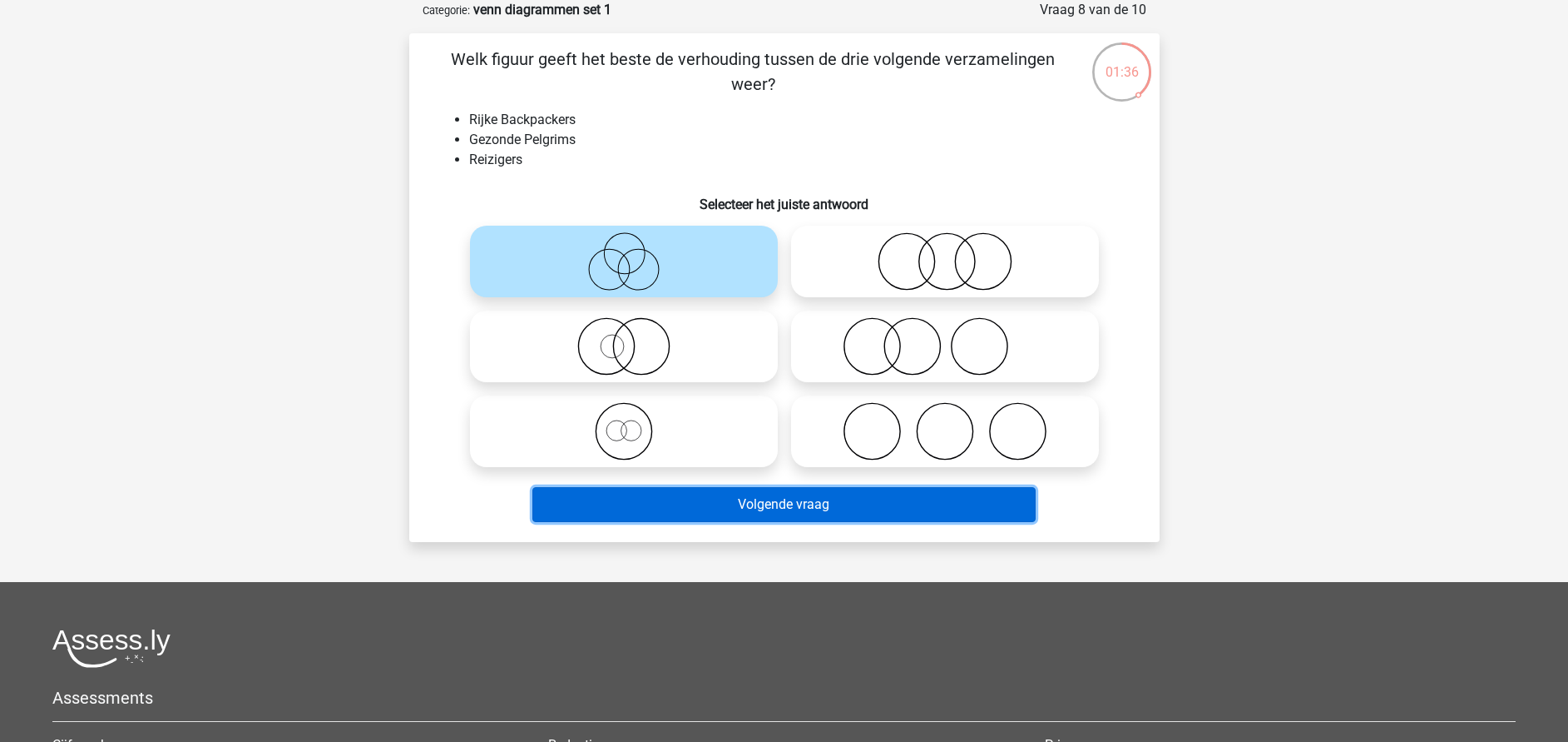
click at [774, 509] on button "Volgende vraag" at bounding box center [784, 505] width 503 height 35
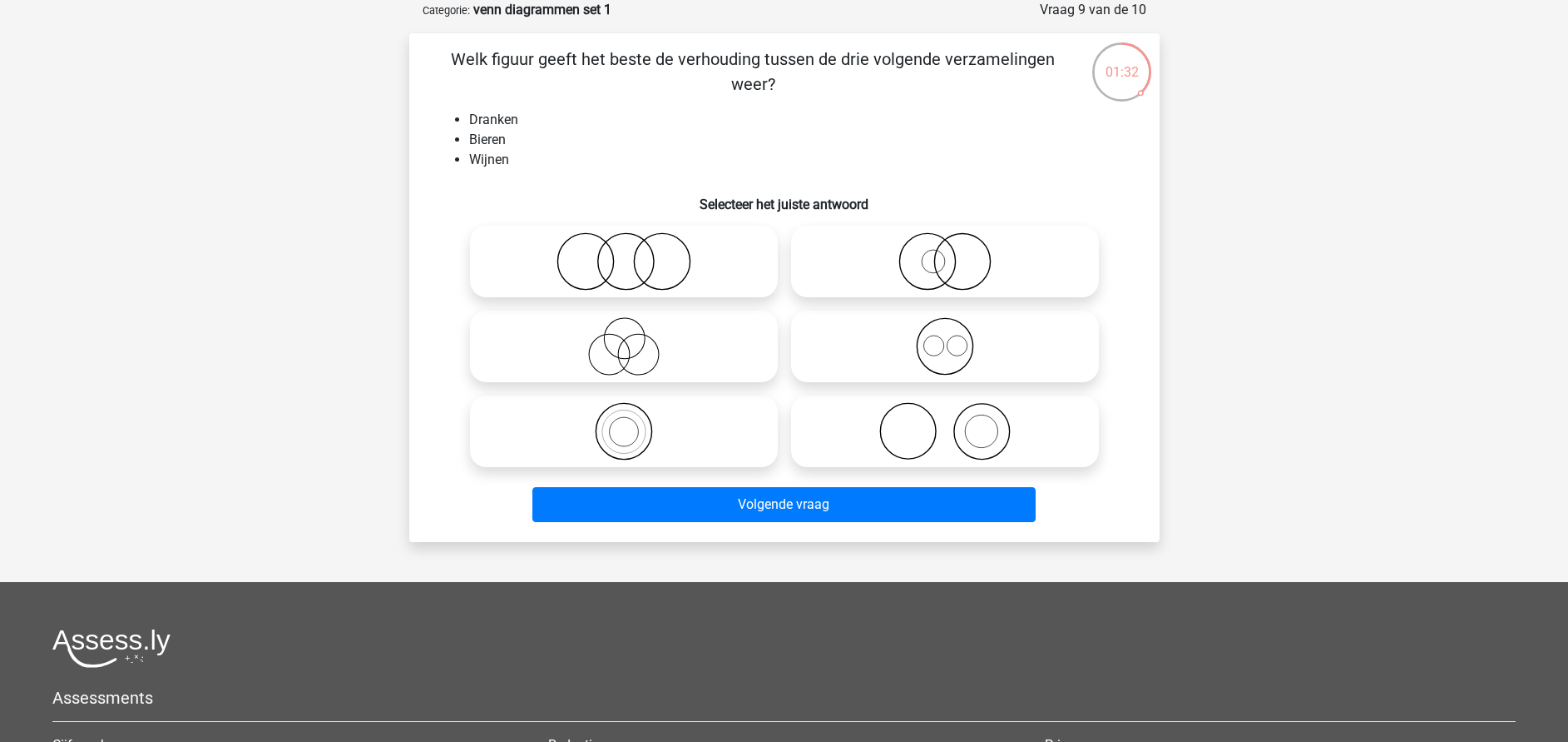
click at [960, 341] on icon at bounding box center [945, 345] width 295 height 58
click at [956, 338] on input "radio" at bounding box center [950, 332] width 11 height 11
radio input "true"
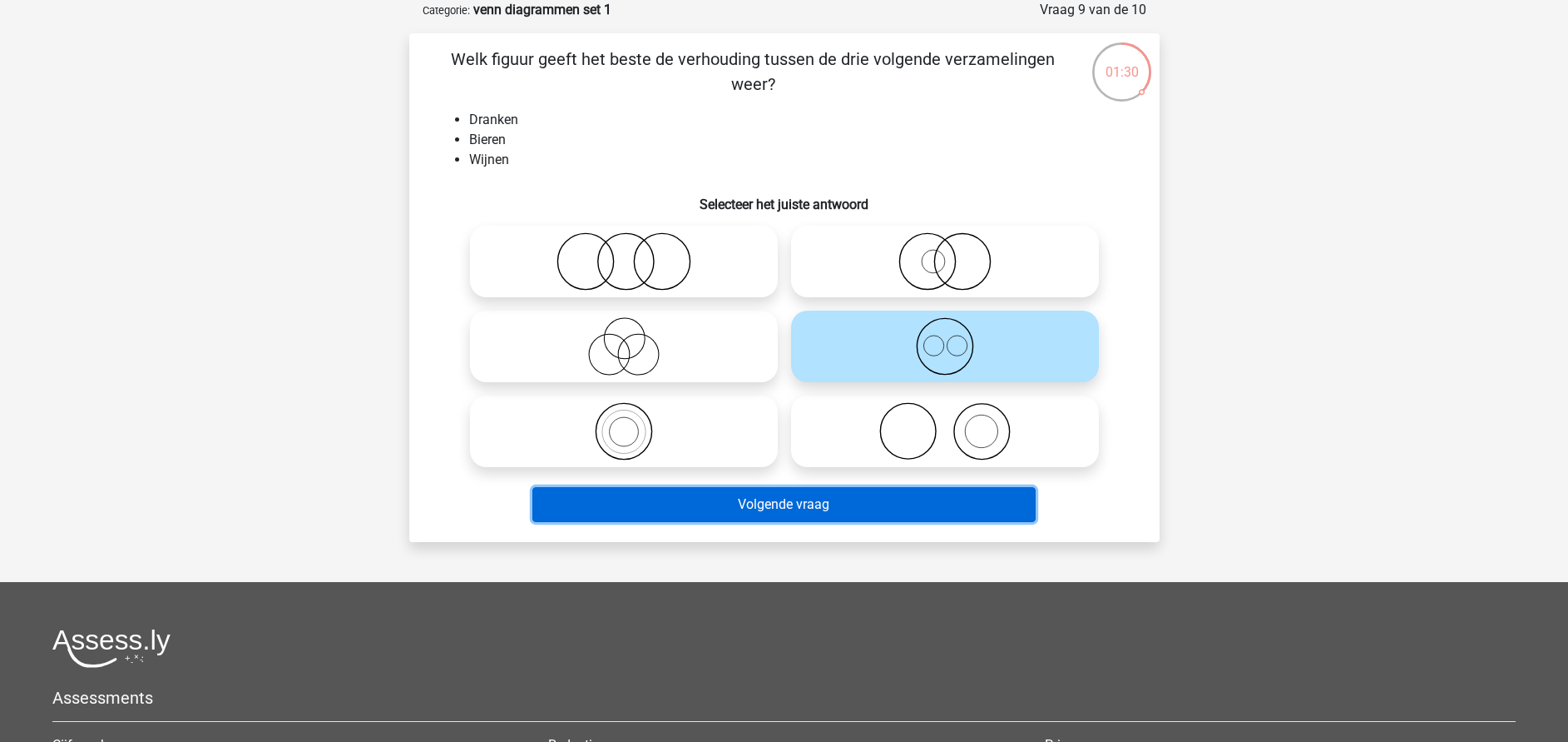
click at [863, 505] on button "Volgende vraag" at bounding box center [784, 505] width 503 height 35
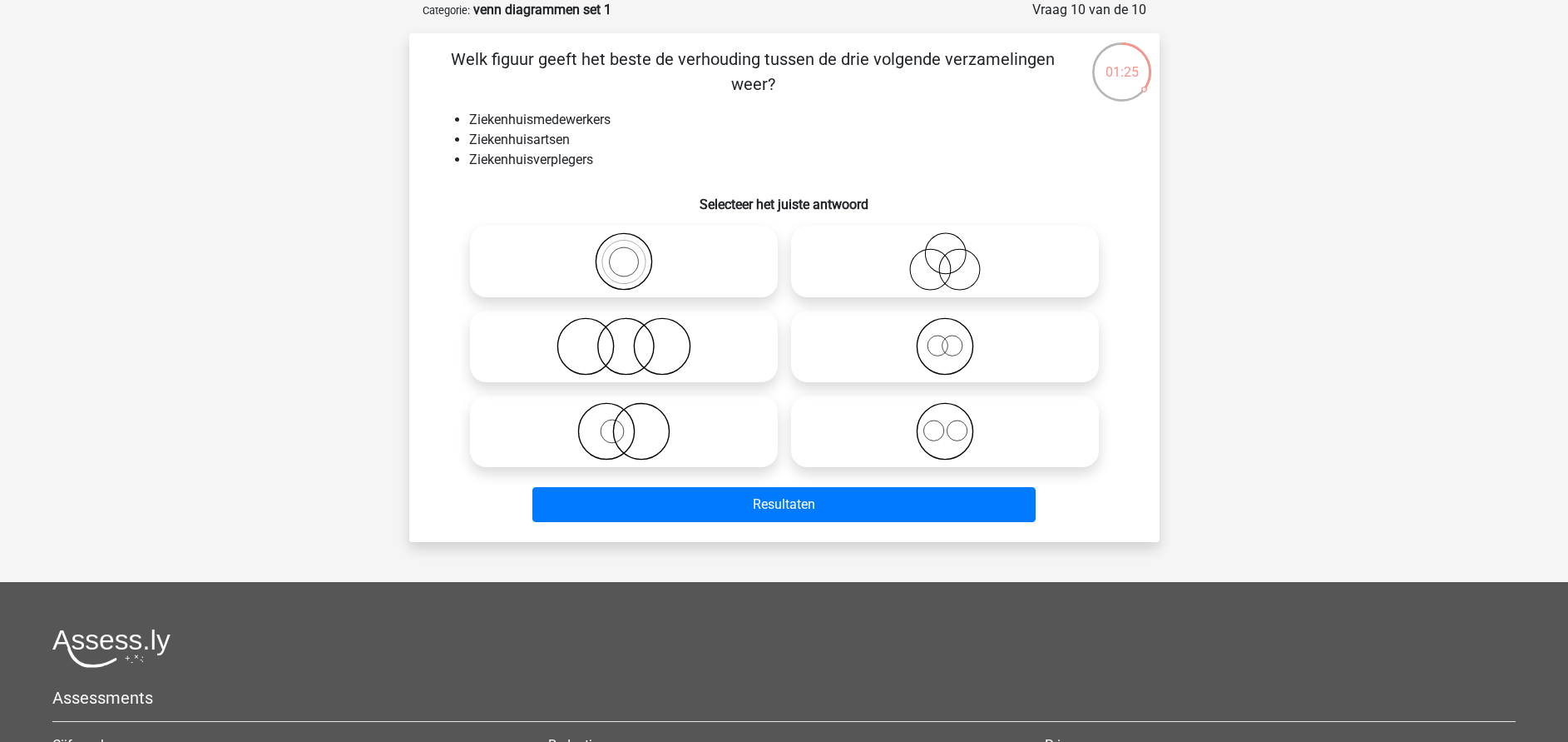
click at [937, 268] on icon at bounding box center [945, 260] width 295 height 58
click at [945, 253] on input "radio" at bounding box center [950, 247] width 11 height 11
radio input "true"
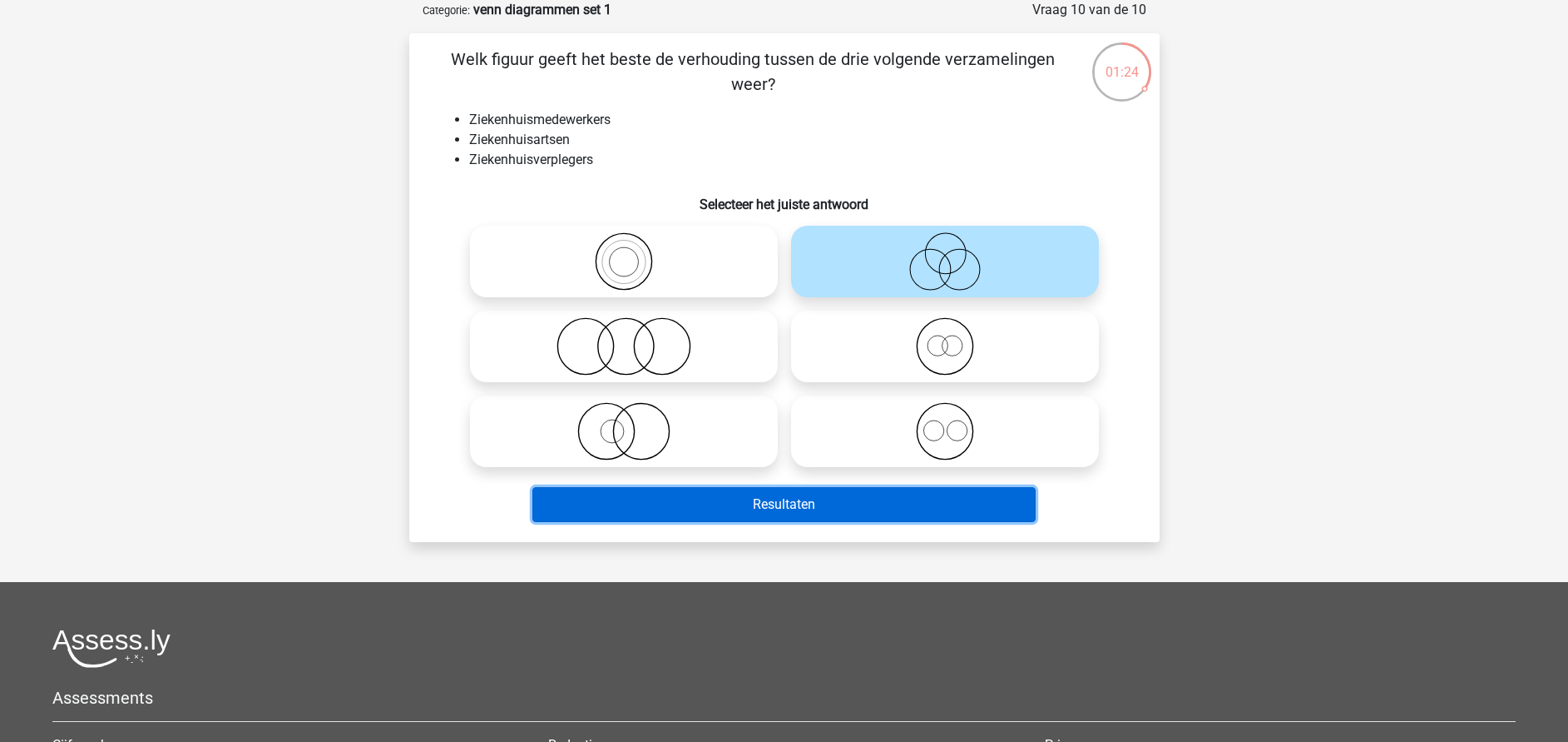
click at [863, 499] on button "Resultaten" at bounding box center [784, 505] width 503 height 35
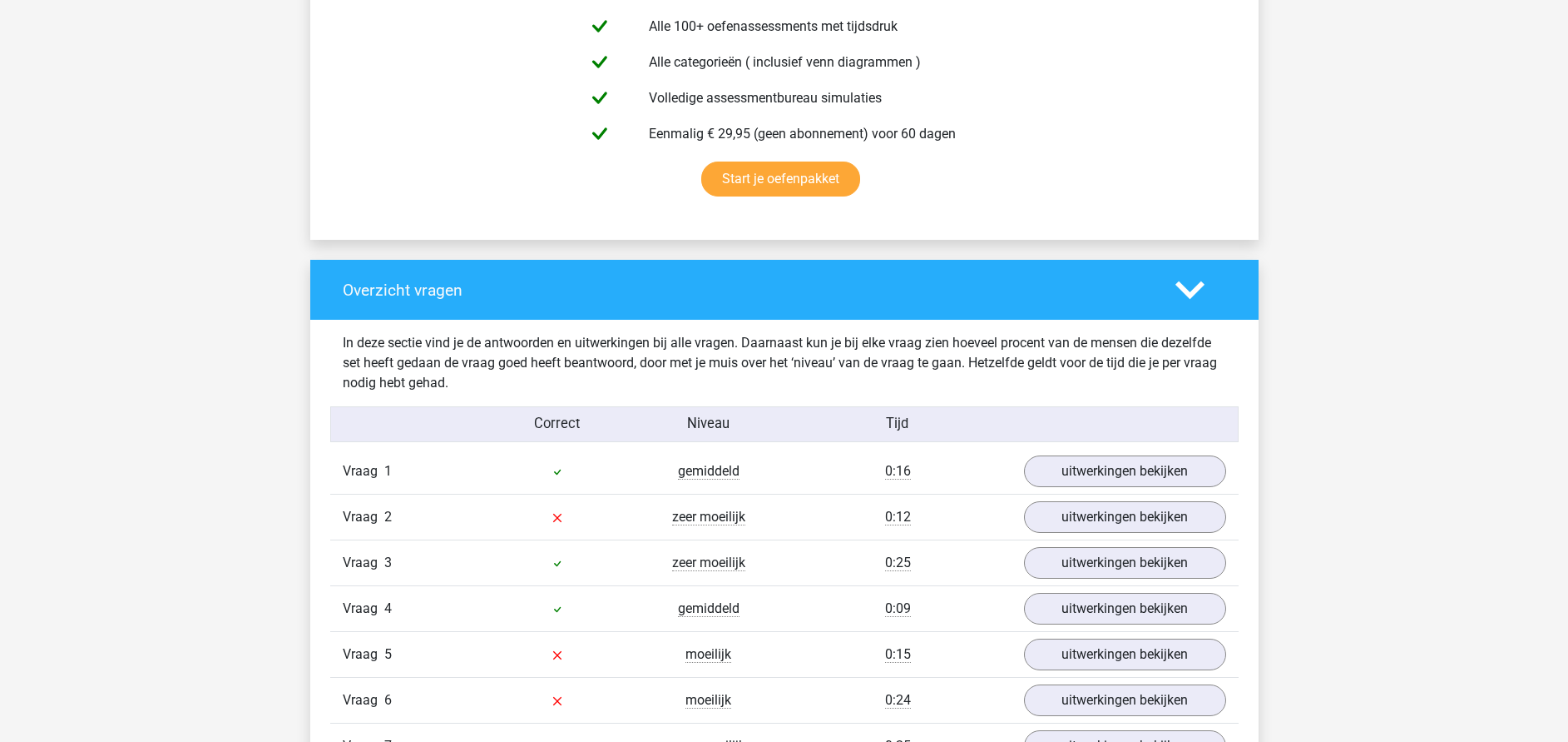
scroll to position [999, 0]
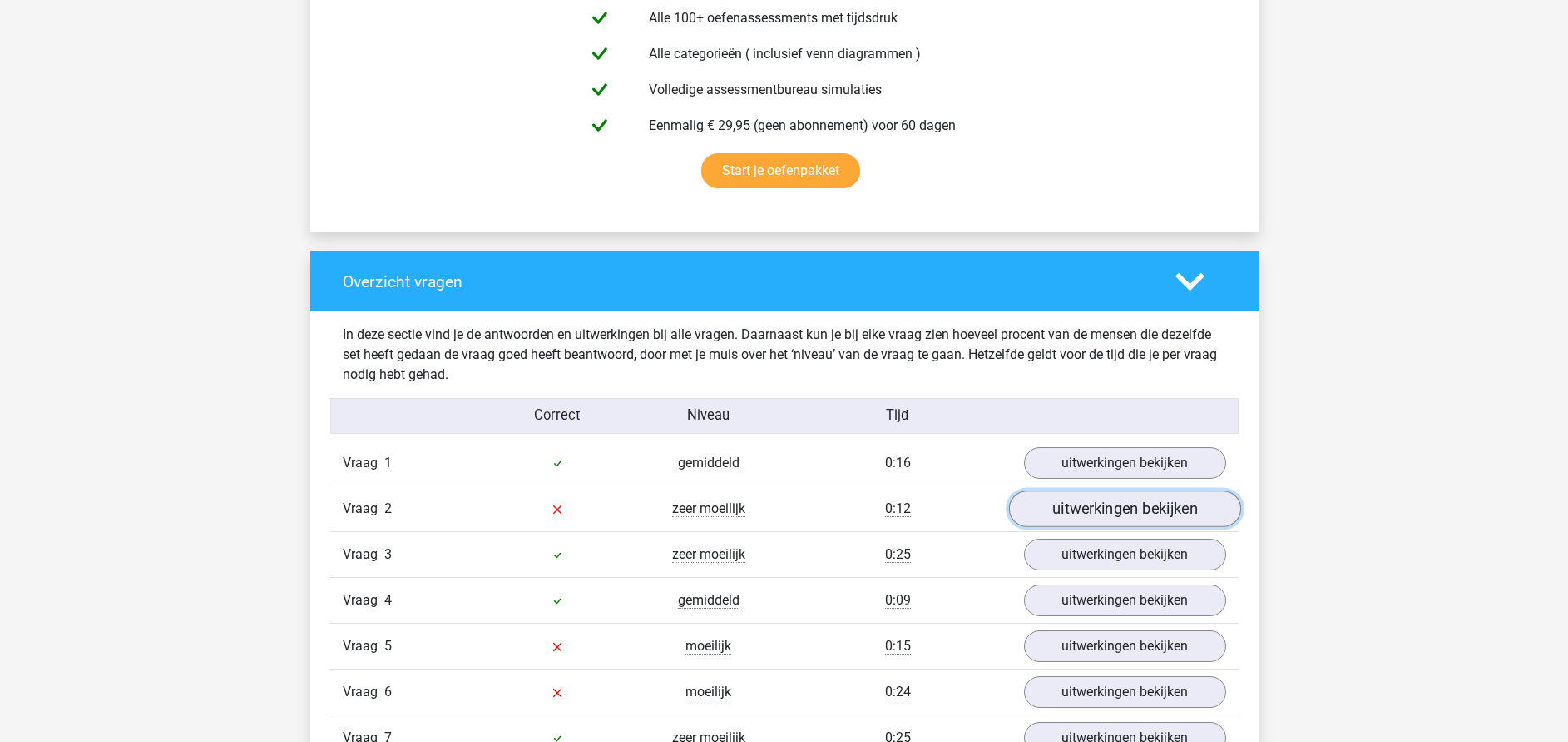
click at [1068, 502] on link "uitwerkingen bekijken" at bounding box center [1125, 509] width 232 height 37
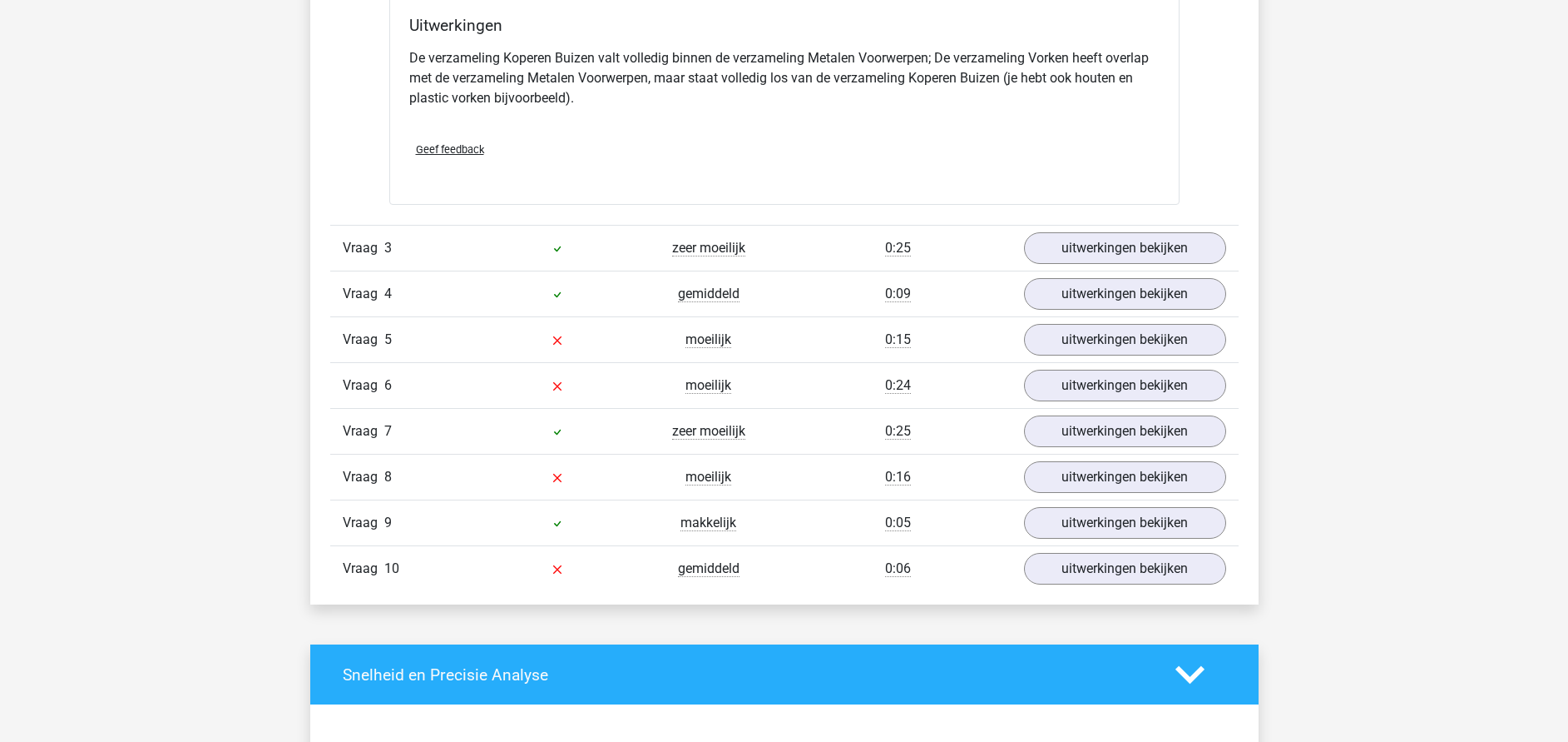
scroll to position [1998, 0]
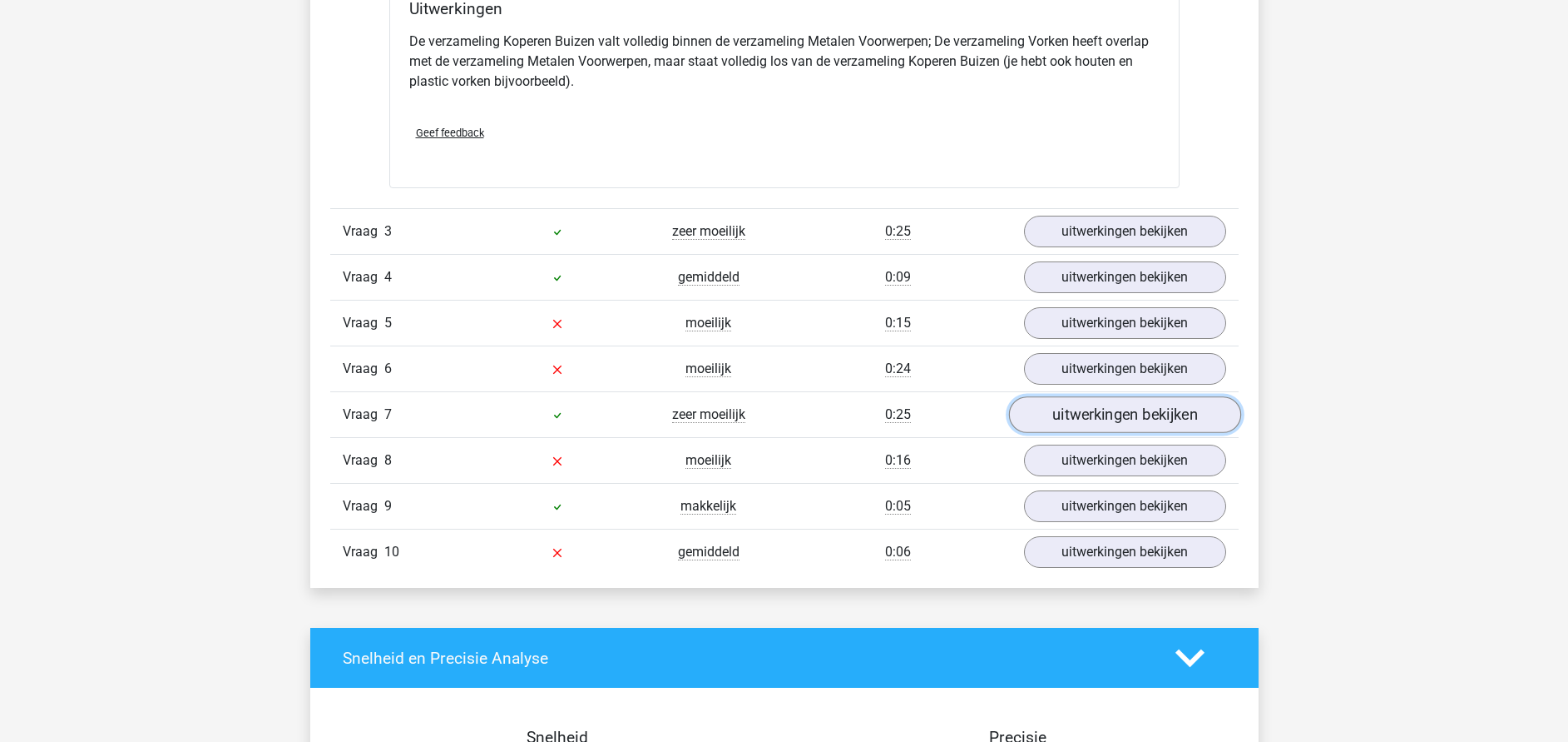
click at [1083, 418] on link "uitwerkingen bekijken" at bounding box center [1125, 415] width 232 height 37
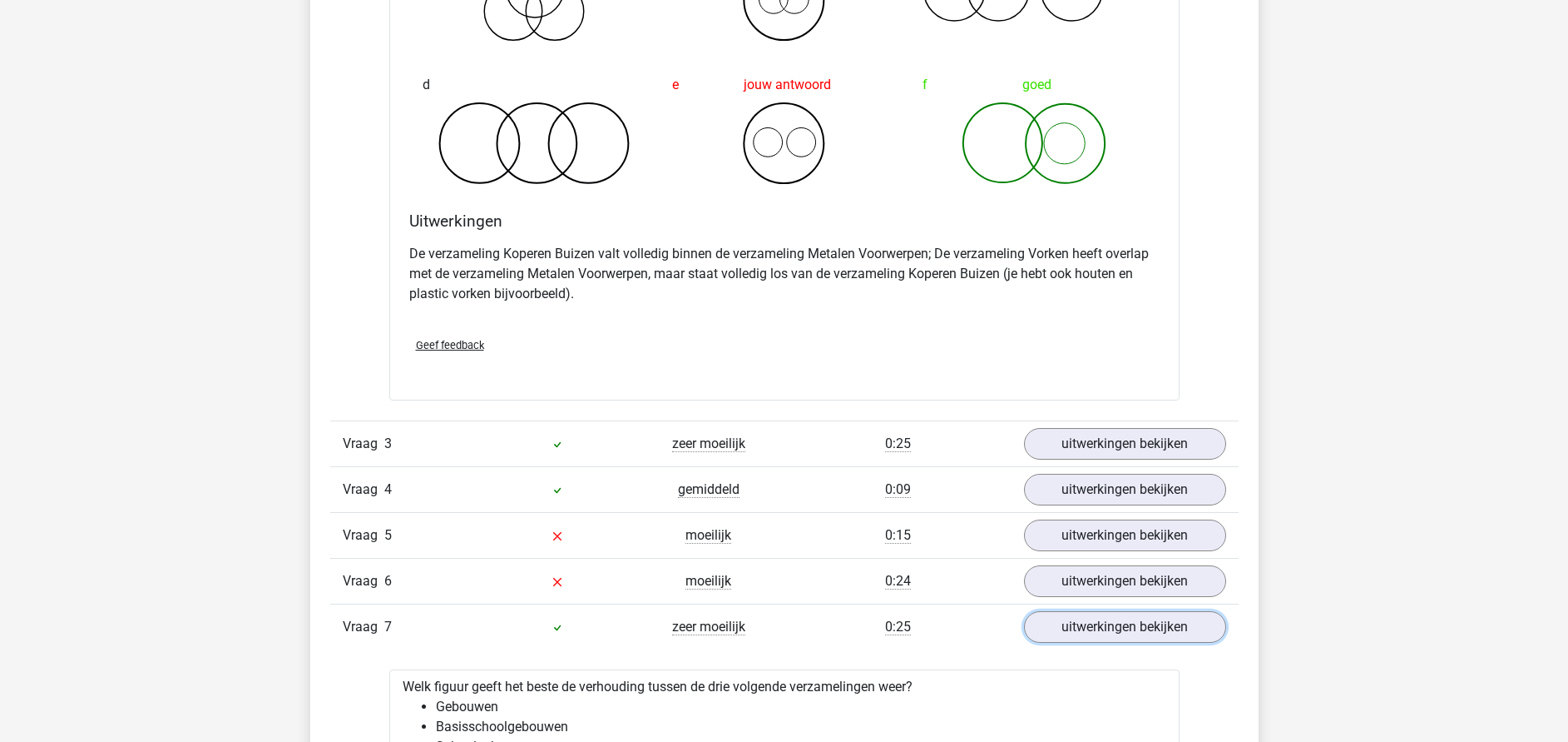
scroll to position [1748, 0]
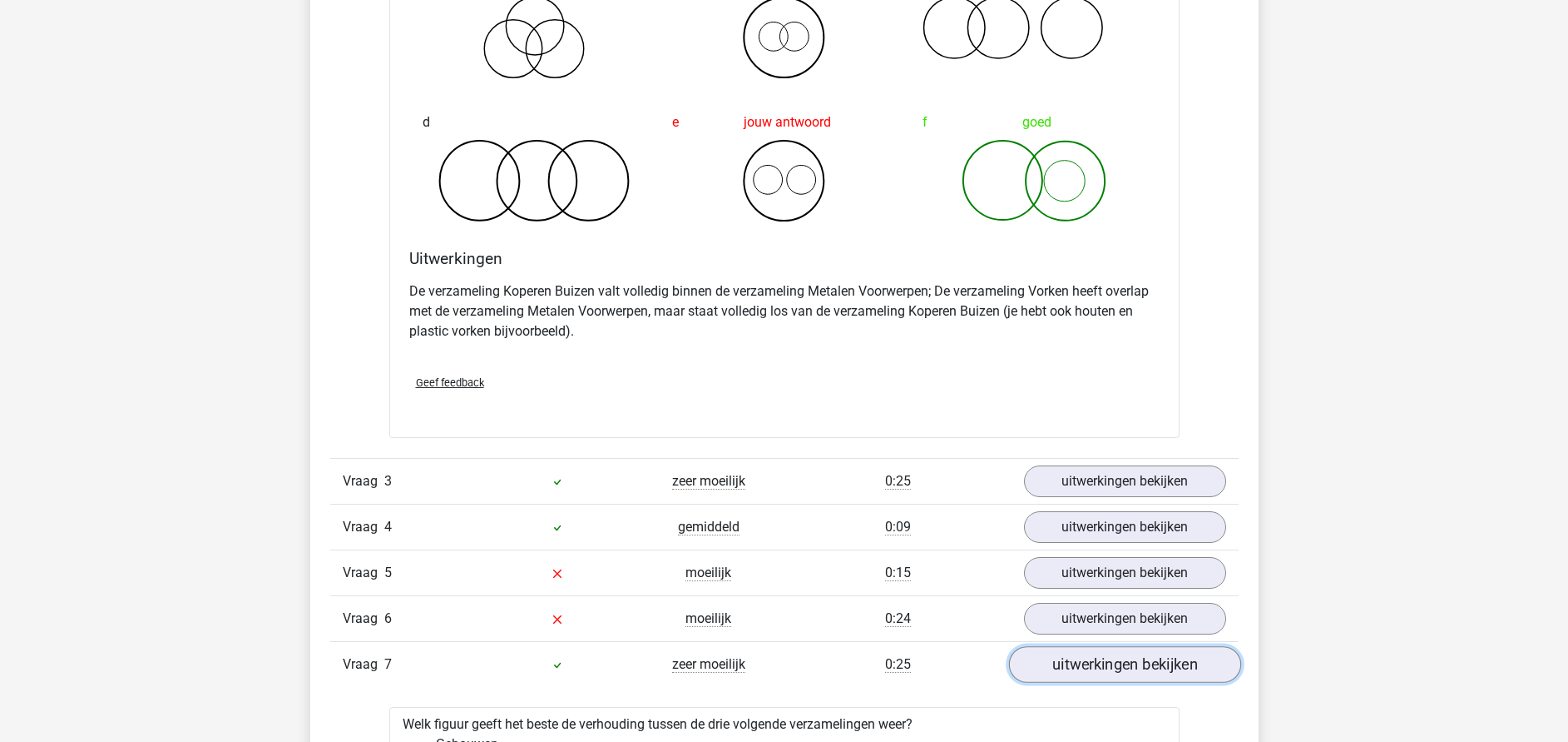
click at [1143, 663] on link "uitwerkingen bekijken" at bounding box center [1125, 665] width 232 height 37
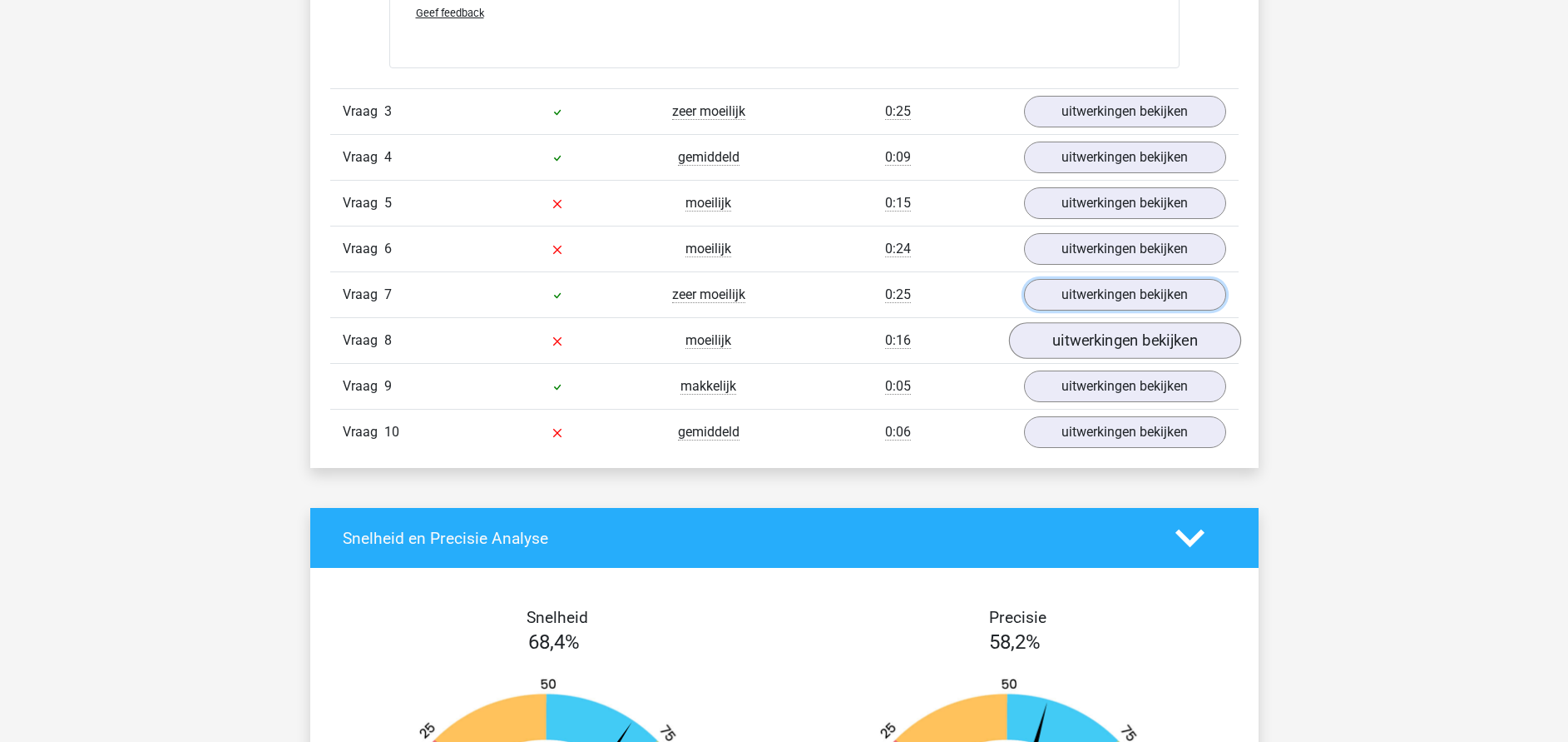
scroll to position [2123, 0]
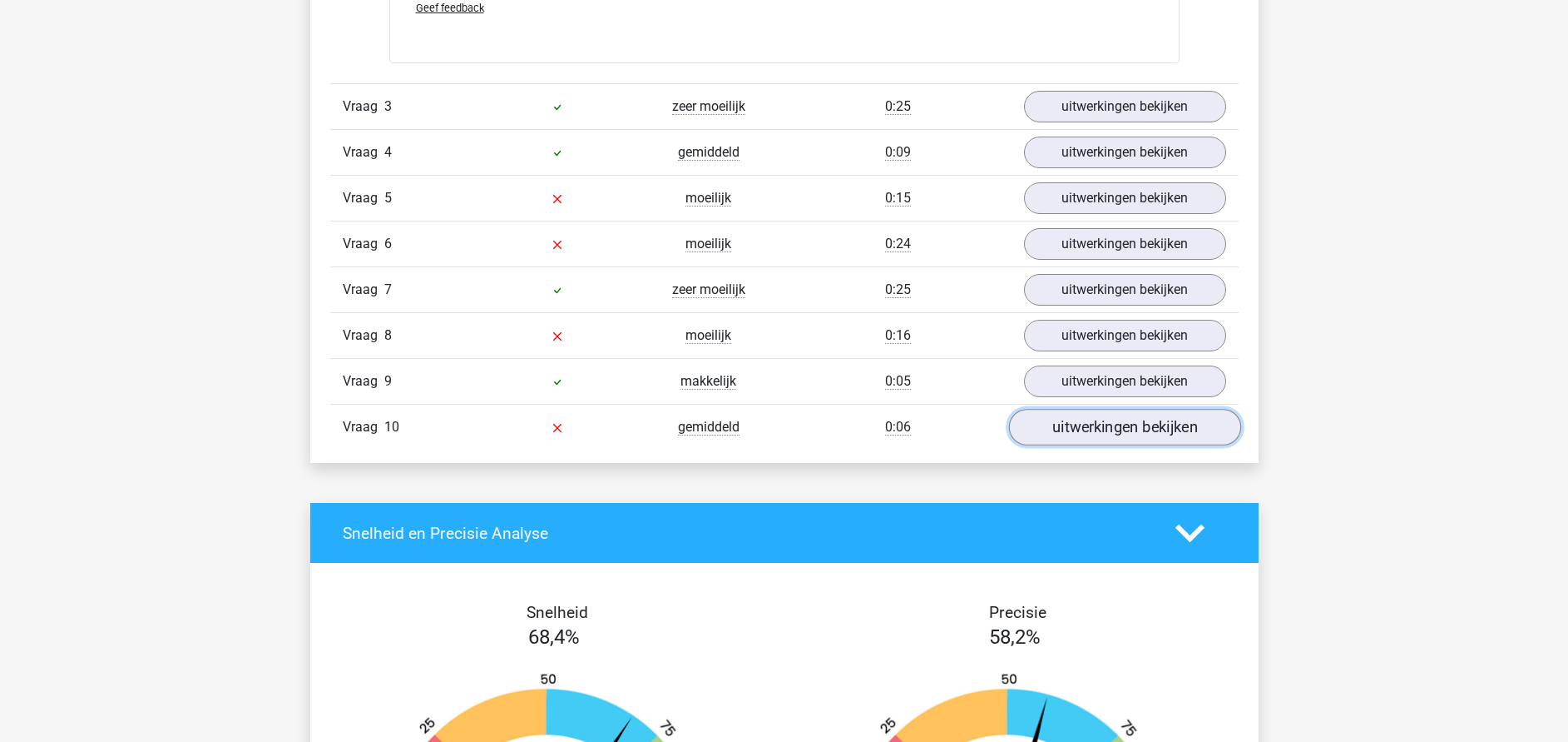
click at [1093, 426] on link "uitwerkingen bekijken" at bounding box center [1125, 427] width 232 height 37
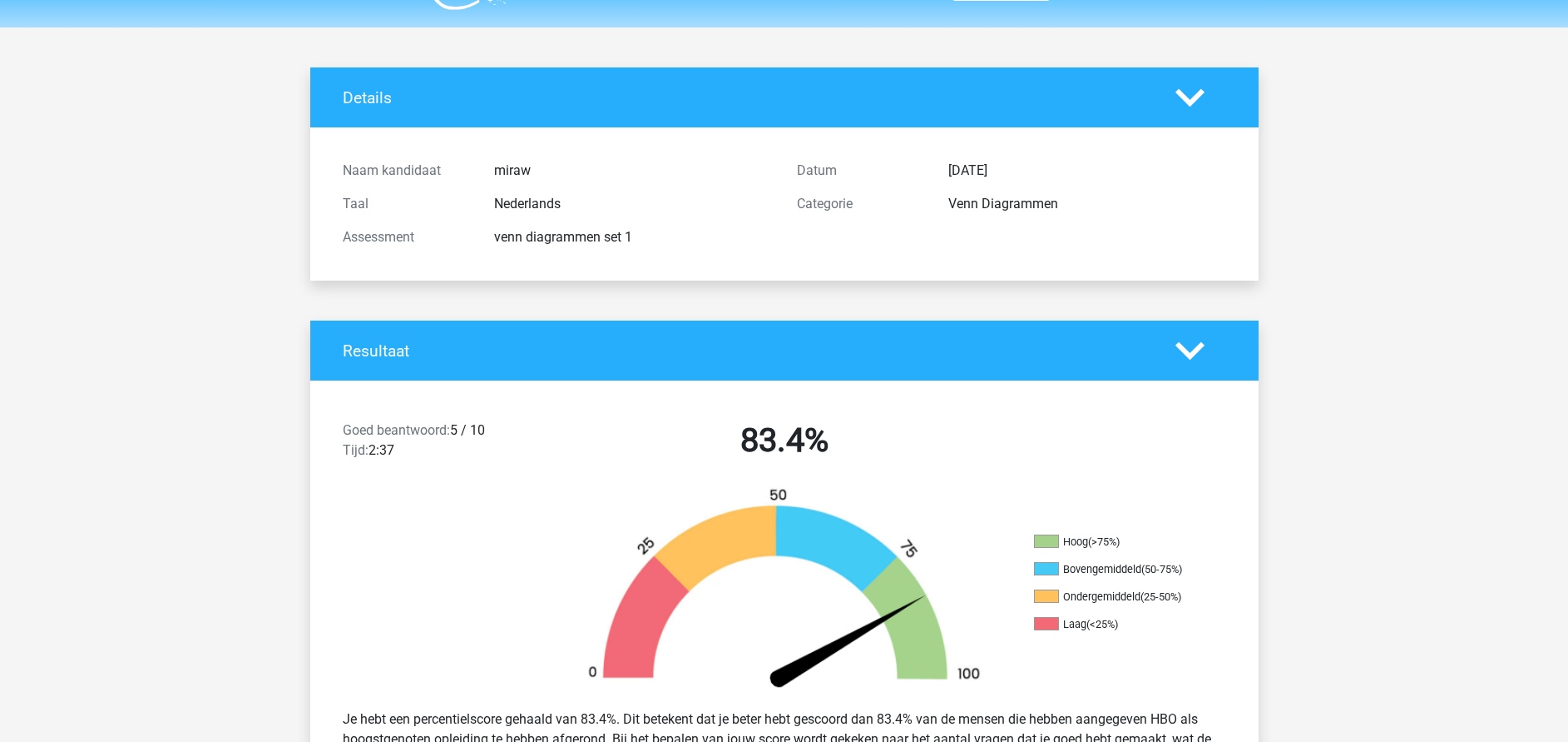
scroll to position [0, 0]
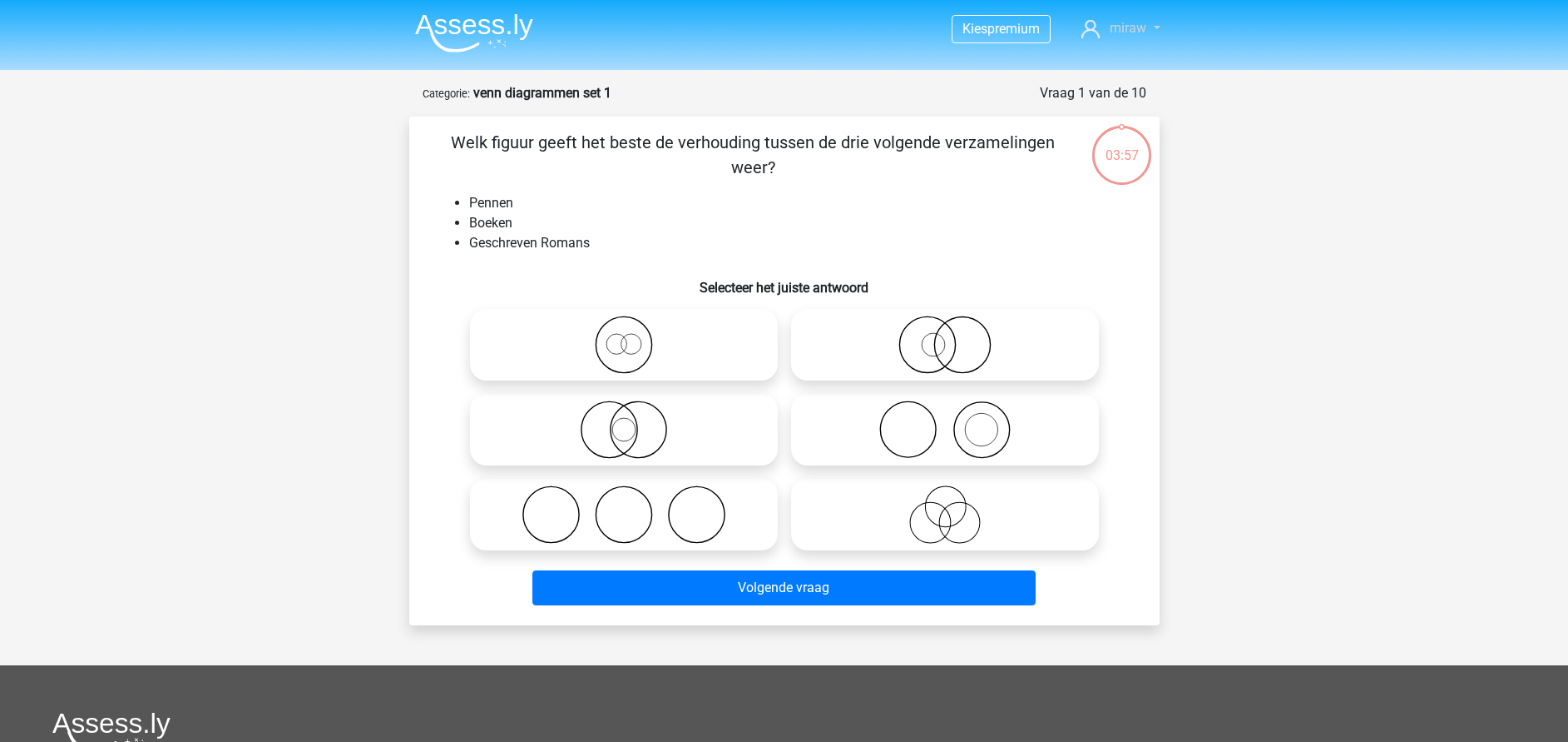
click at [1133, 35] on span "miraw" at bounding box center [1129, 28] width 37 height 16
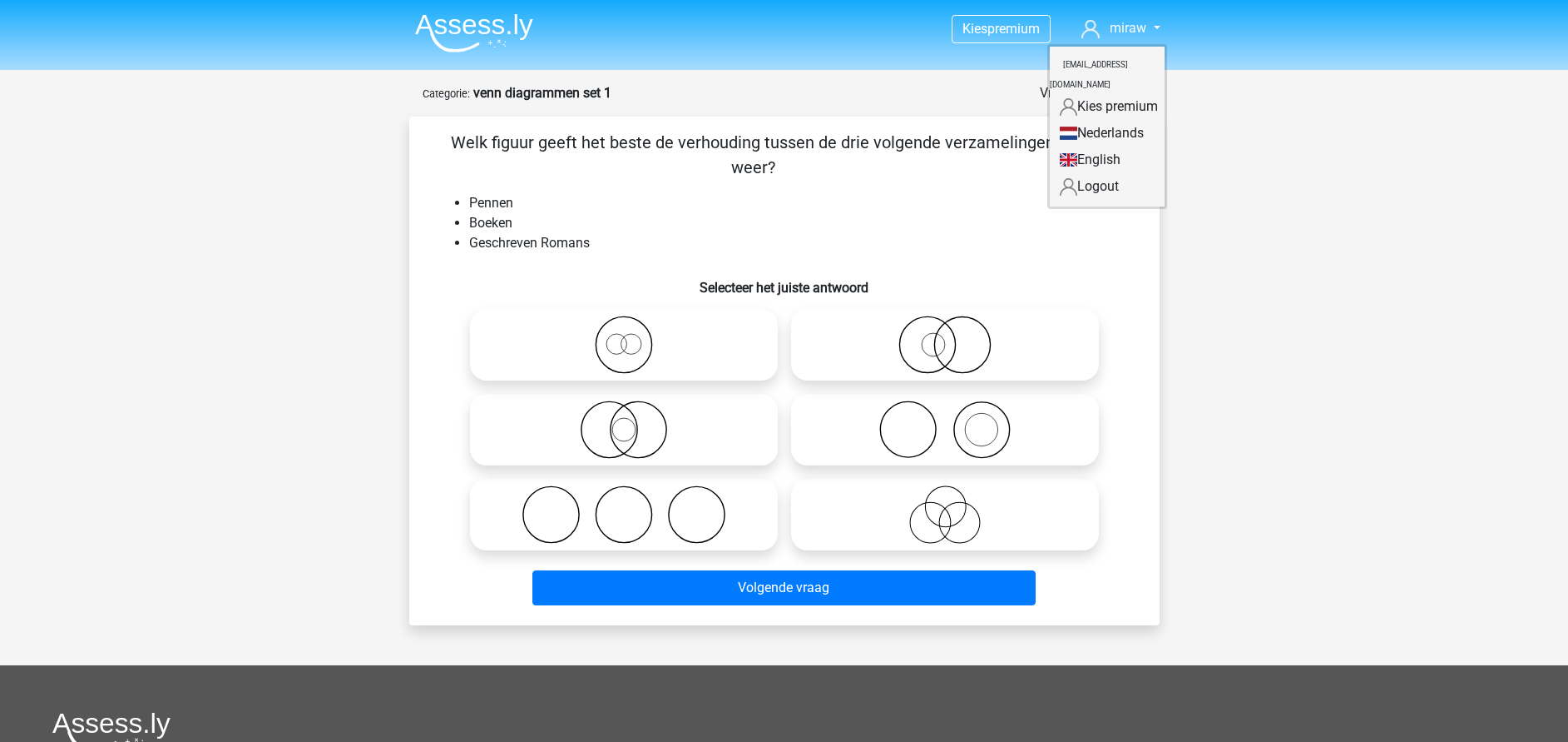
click at [491, 29] on img at bounding box center [474, 33] width 118 height 39
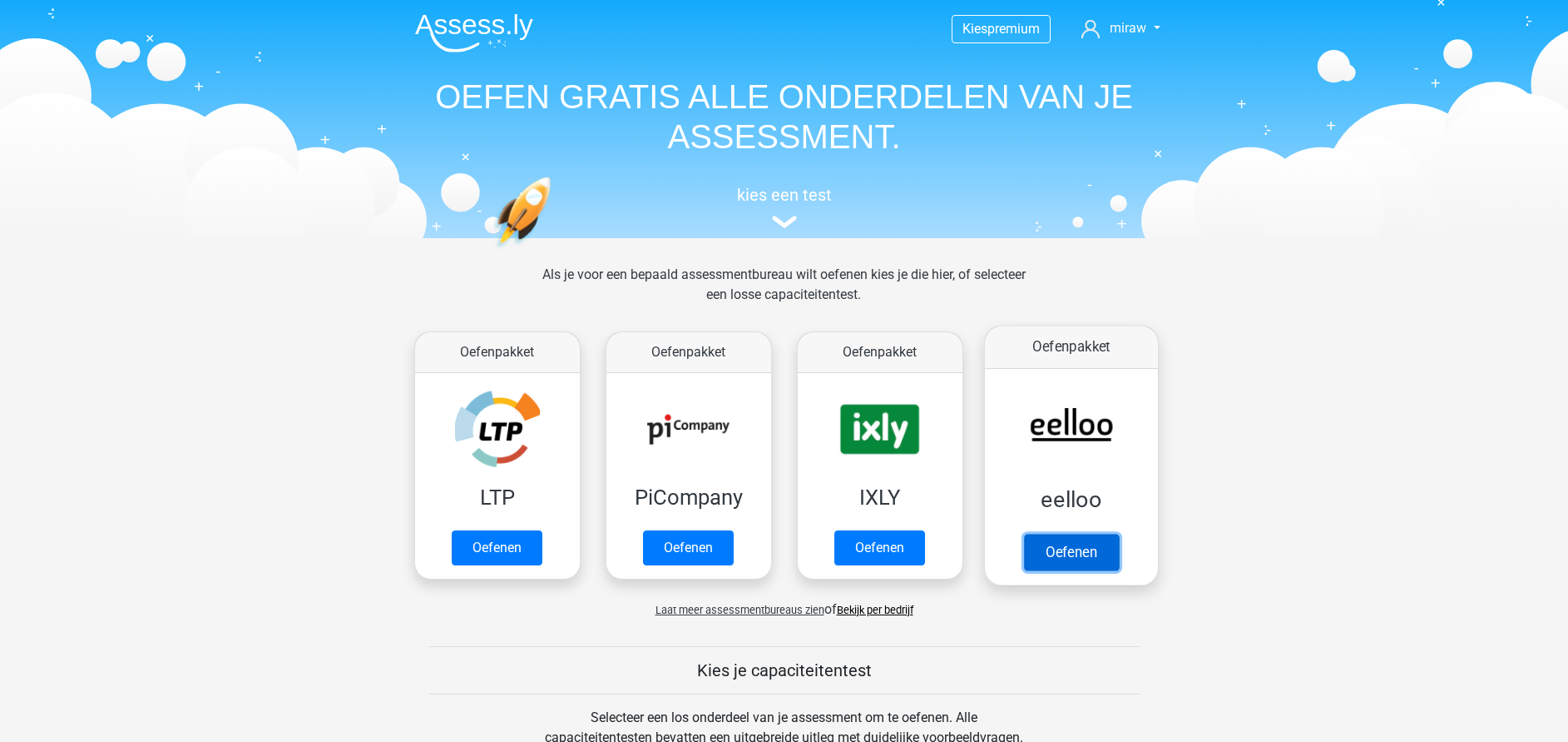
click at [1049, 562] on link "Oefenen" at bounding box center [1071, 552] width 95 height 37
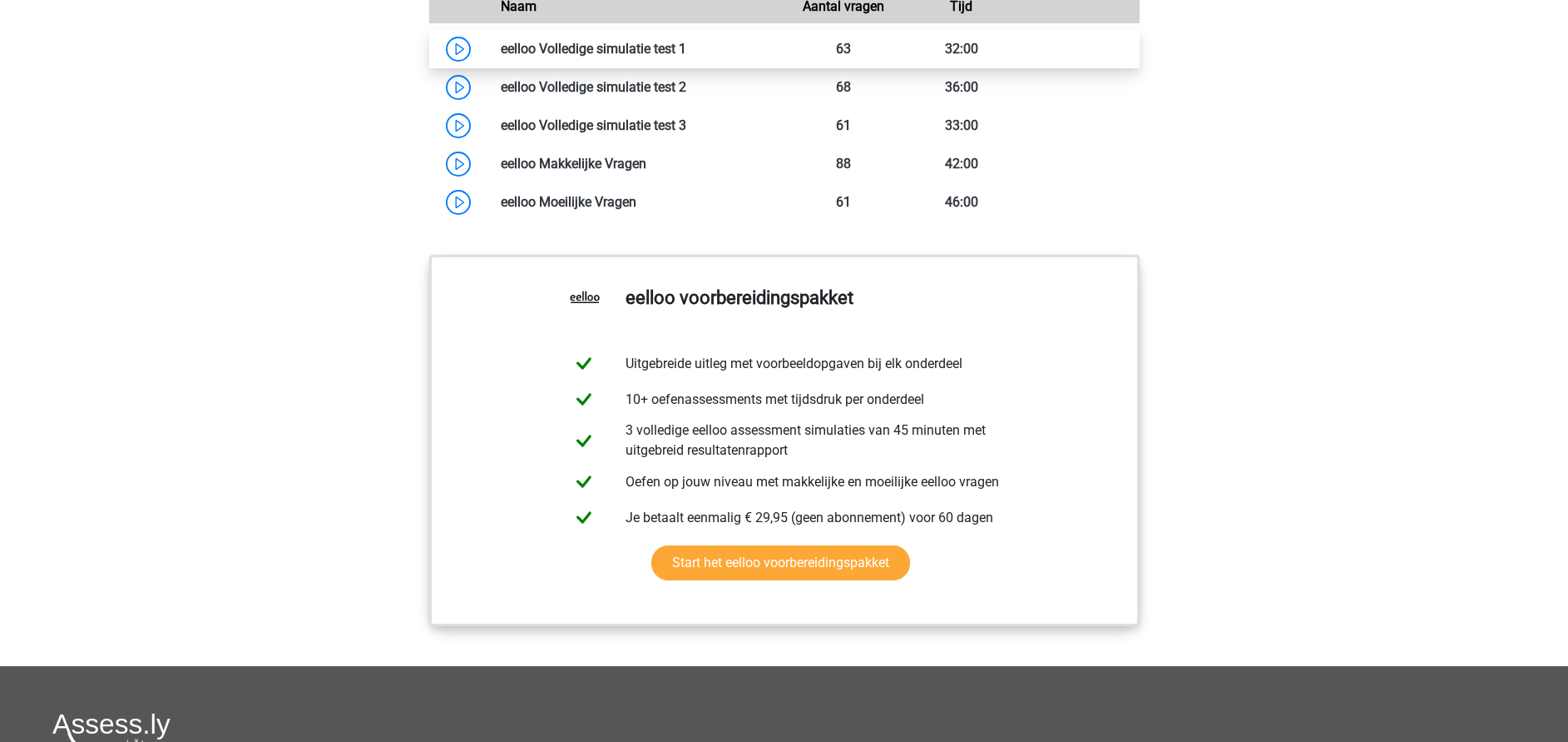
scroll to position [1254, 0]
